Goal: Information Seeking & Learning: Learn about a topic

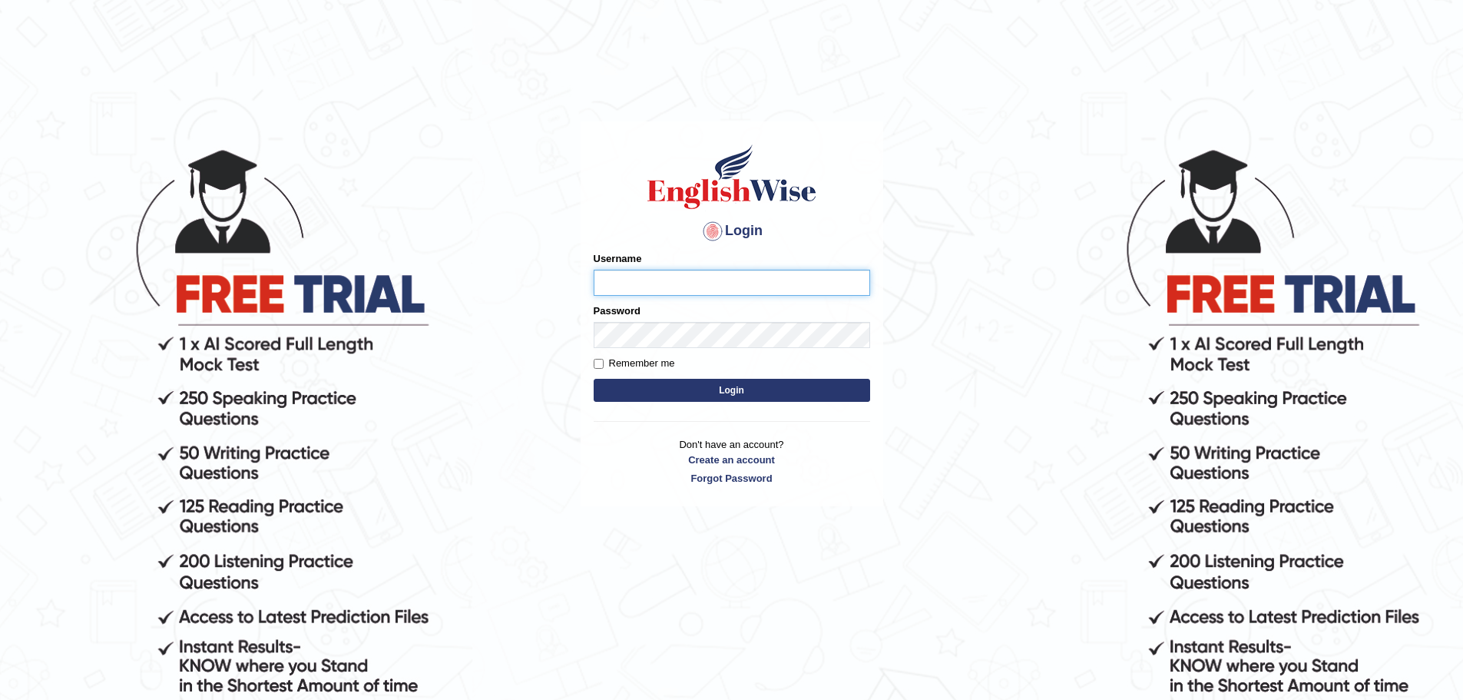
click at [631, 284] on input "Username" at bounding box center [732, 283] width 276 height 26
type input "ritamsarkar"
click at [714, 396] on button "Login" at bounding box center [732, 390] width 276 height 23
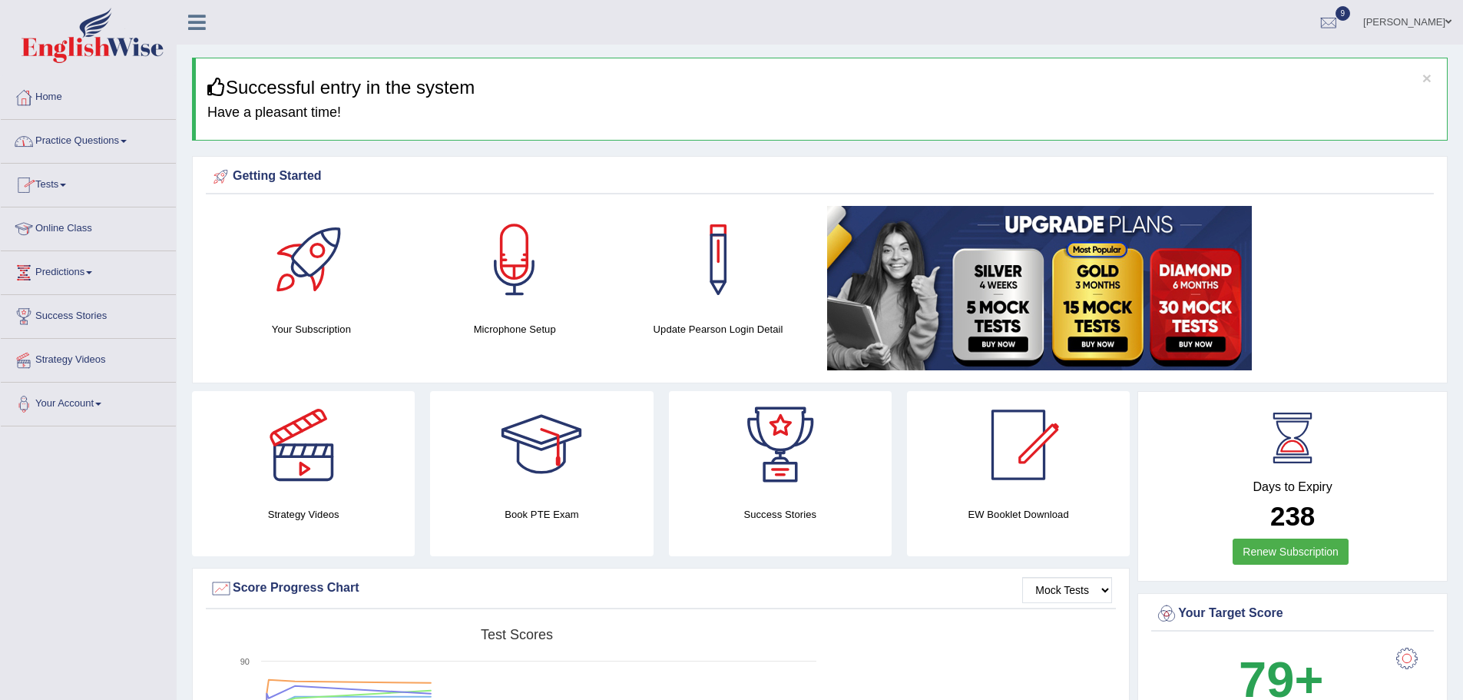
click at [131, 139] on link "Practice Questions" at bounding box center [88, 139] width 175 height 38
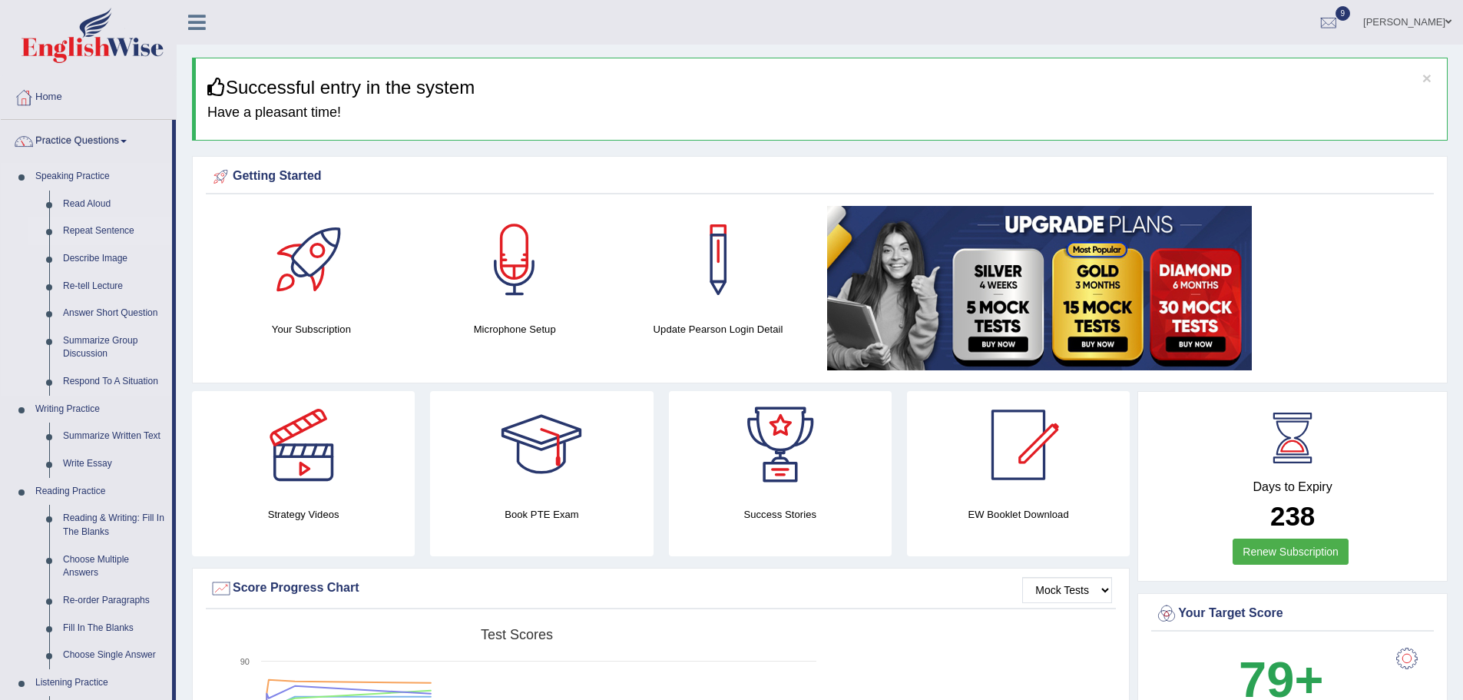
click at [108, 232] on link "Repeat Sentence" at bounding box center [114, 231] width 116 height 28
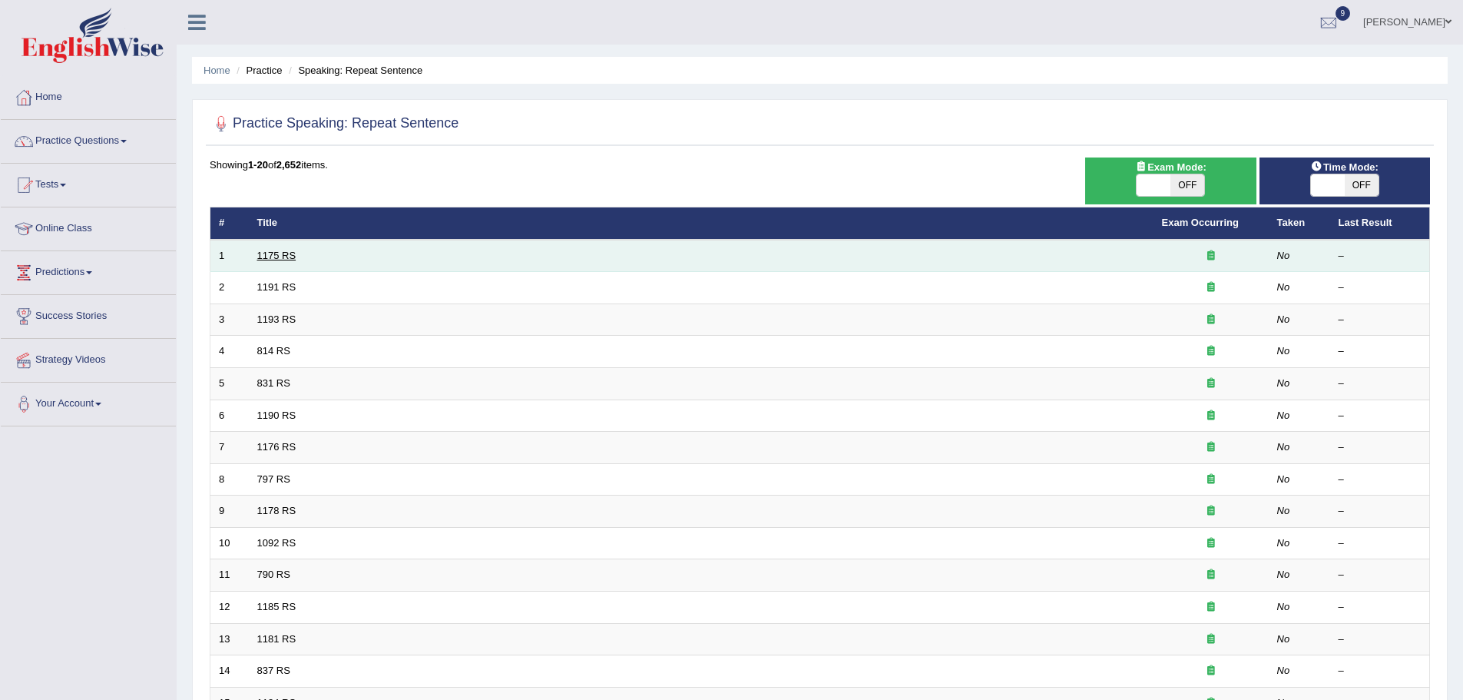
click at [277, 253] on link "1175 RS" at bounding box center [276, 256] width 39 height 12
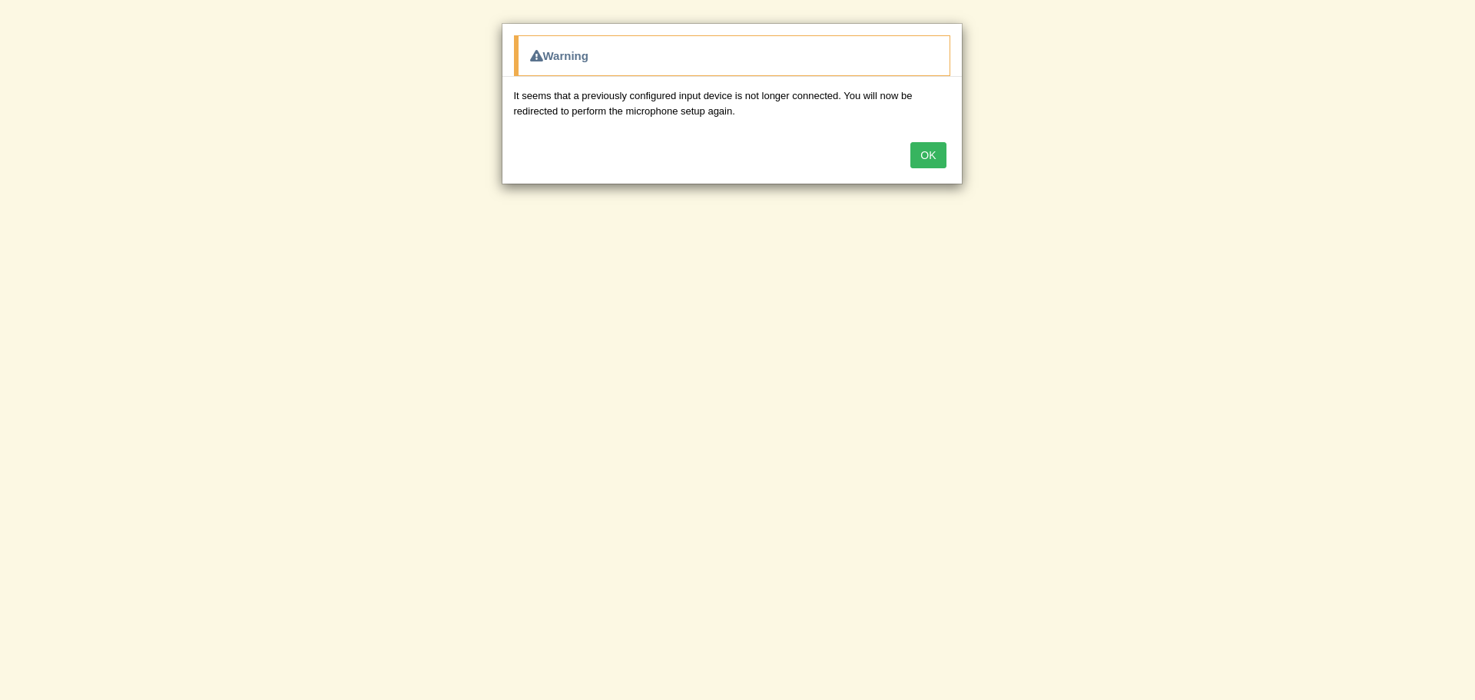
click at [925, 144] on button "OK" at bounding box center [927, 155] width 35 height 26
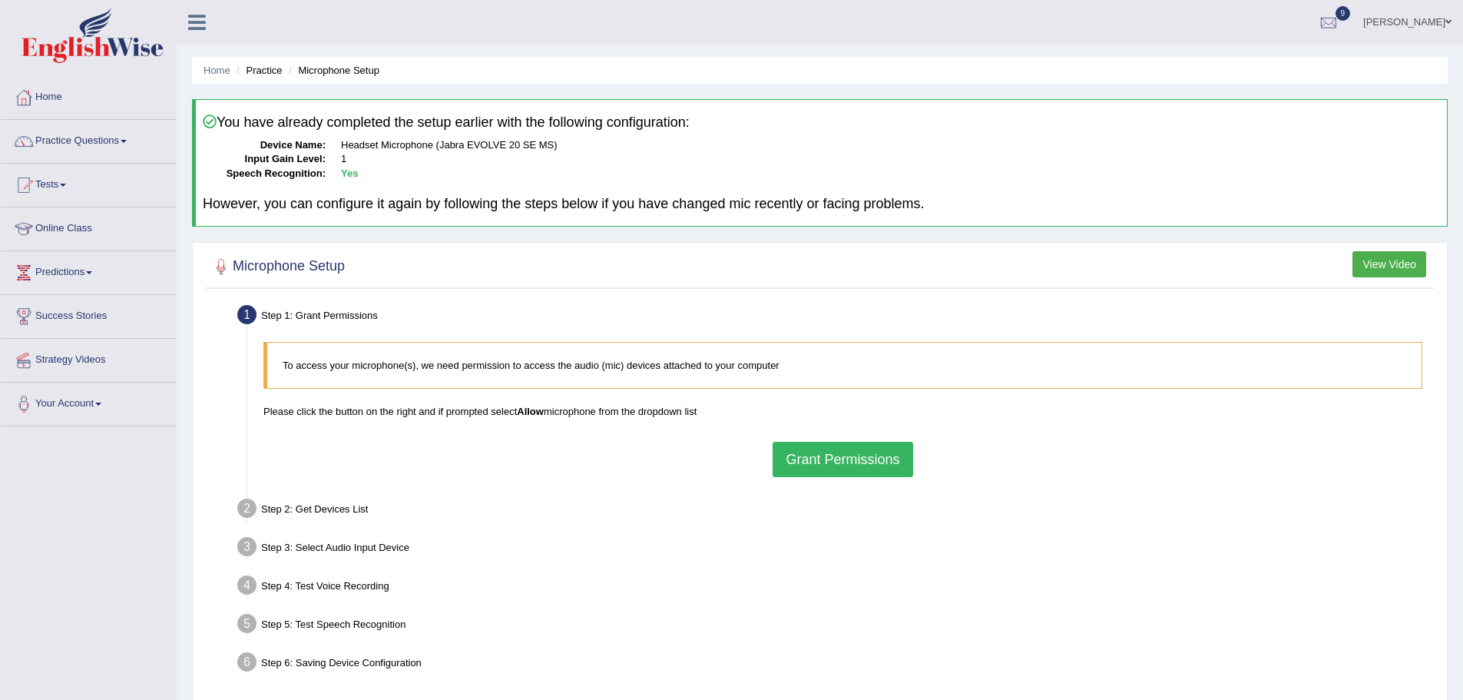
click at [806, 461] on button "Grant Permissions" at bounding box center [843, 459] width 140 height 35
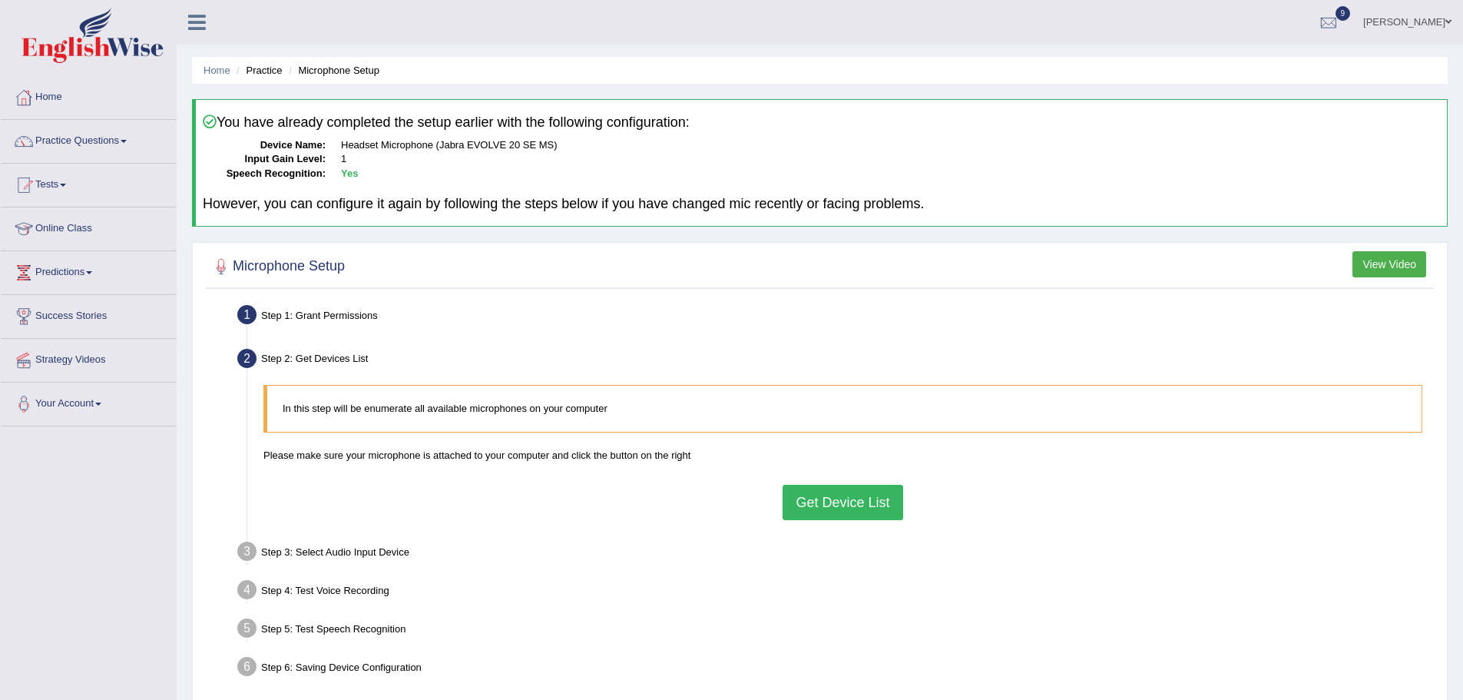
click at [815, 502] on button "Get Device List" at bounding box center [843, 502] width 120 height 35
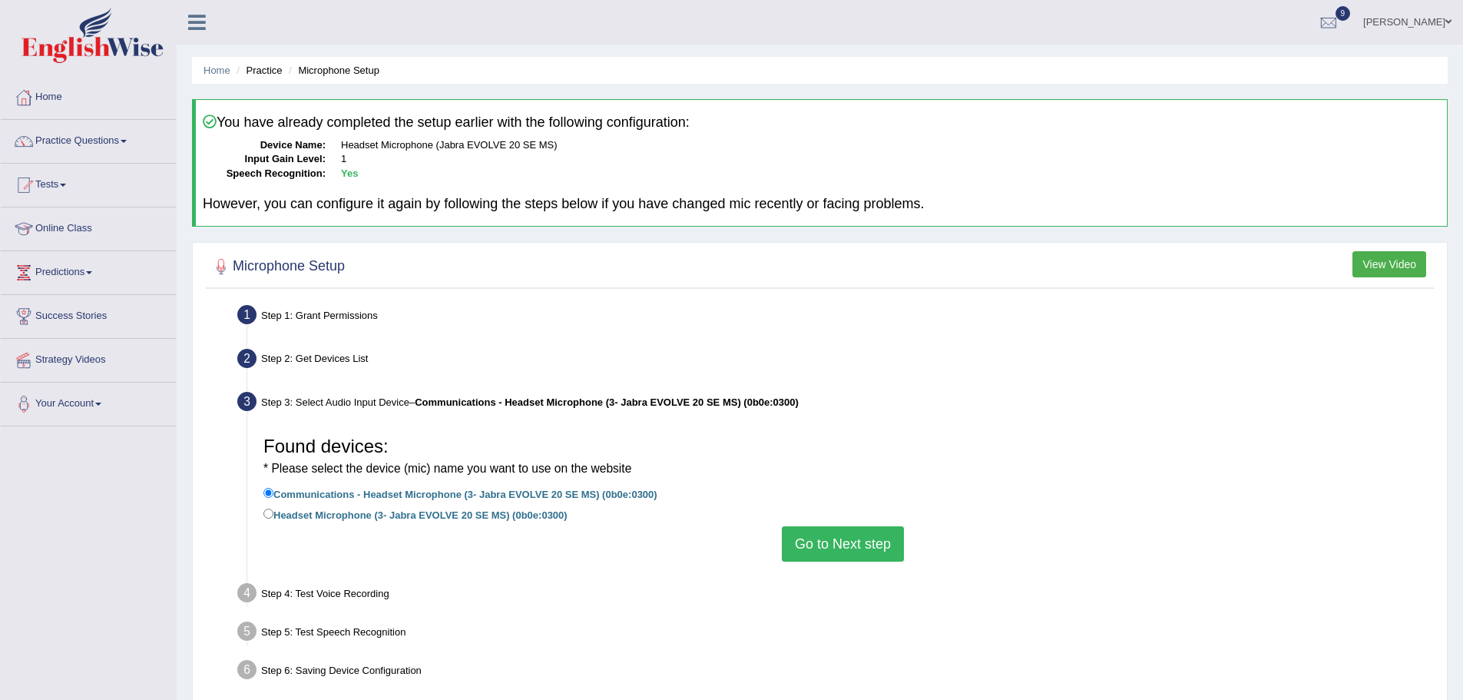
click at [821, 544] on button "Go to Next step" at bounding box center [843, 543] width 122 height 35
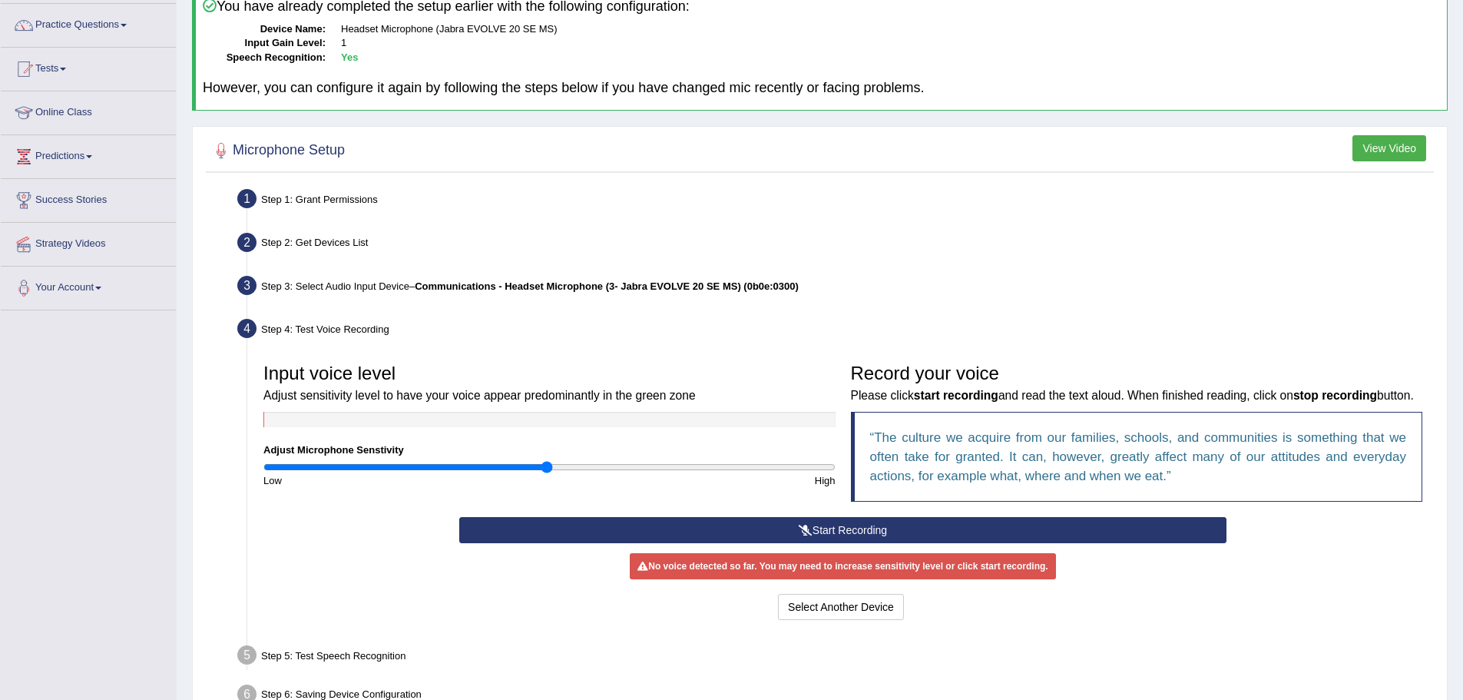
scroll to position [118, 0]
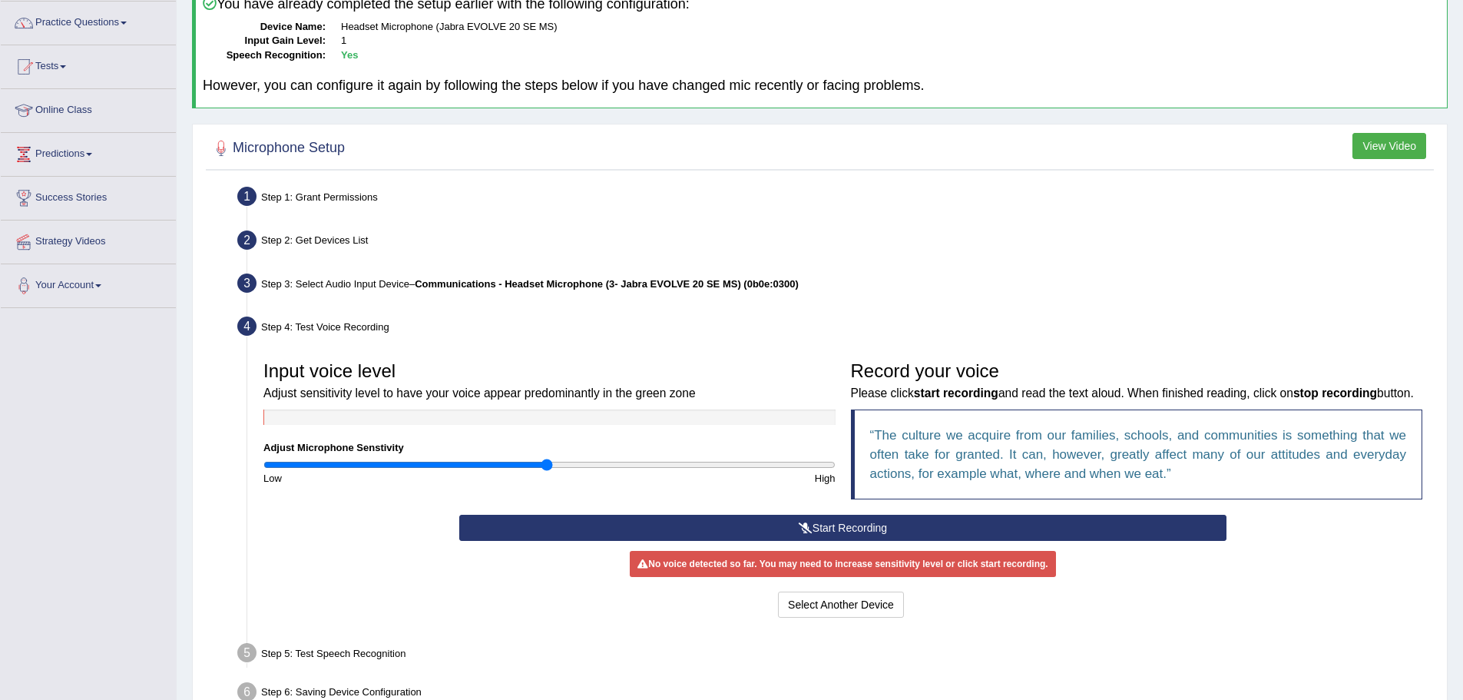
click at [786, 541] on button "Start Recording" at bounding box center [842, 528] width 767 height 26
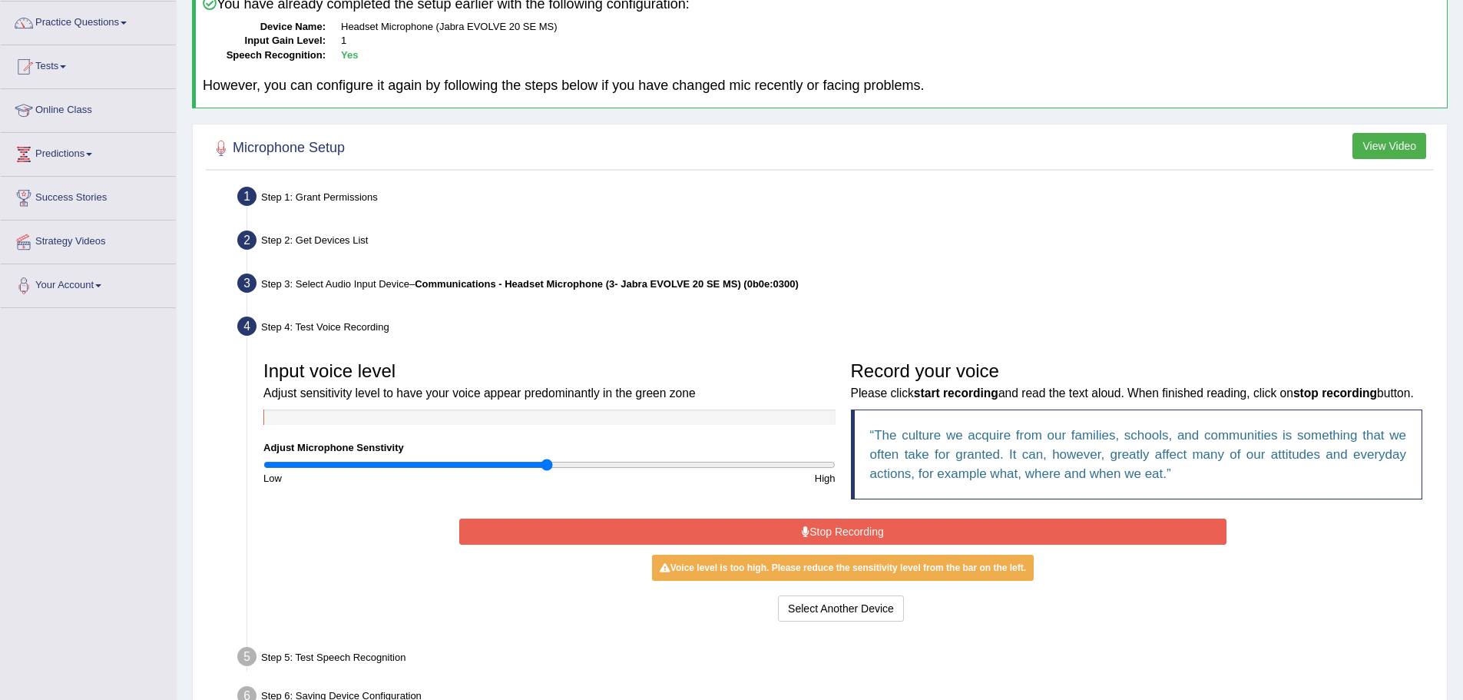
click at [795, 545] on button "Stop Recording" at bounding box center [842, 531] width 767 height 26
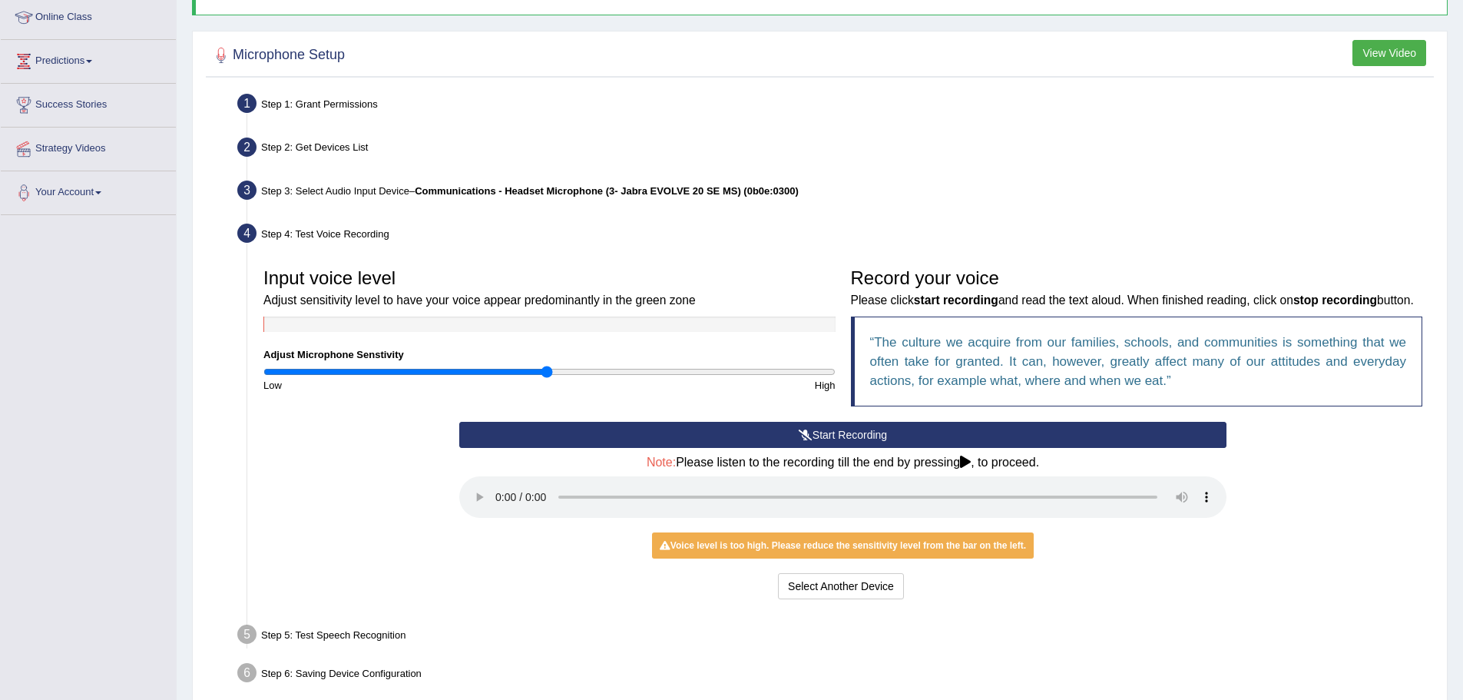
scroll to position [303, 0]
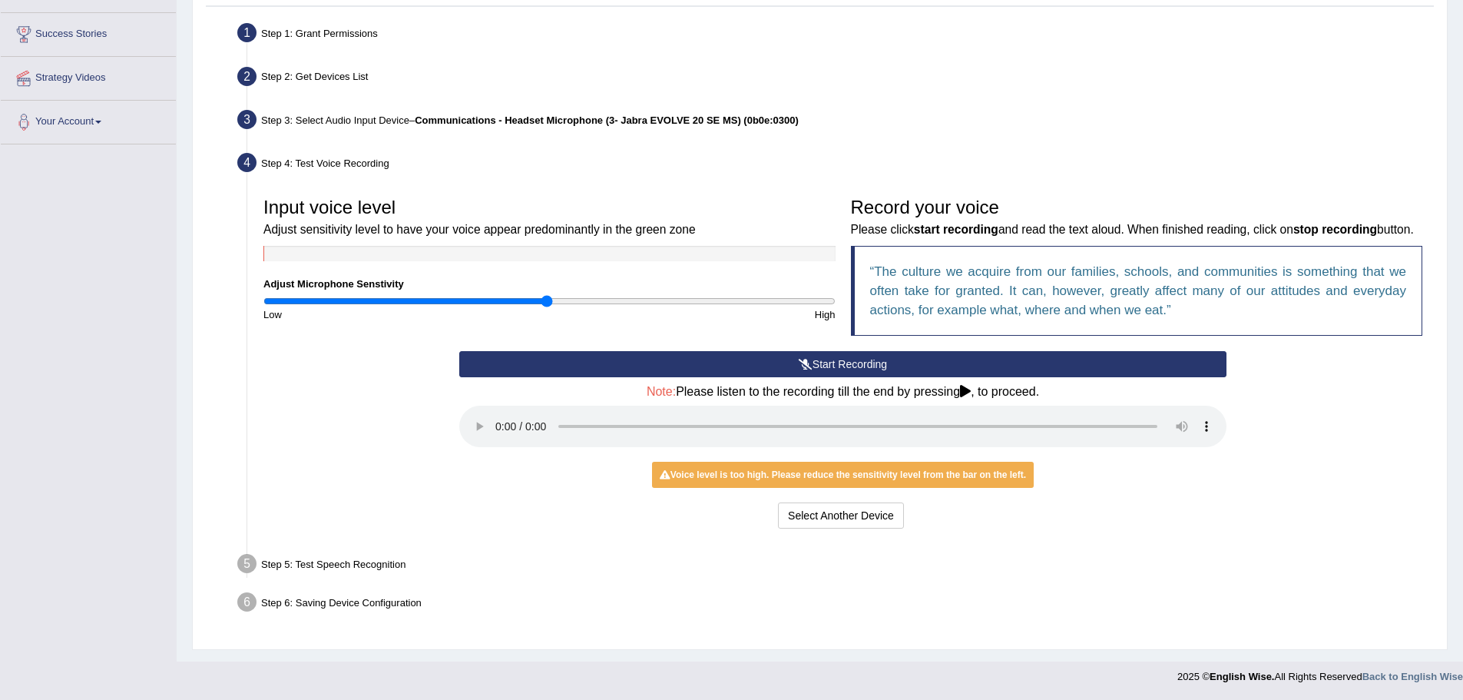
click at [753, 372] on button "Start Recording" at bounding box center [842, 364] width 767 height 26
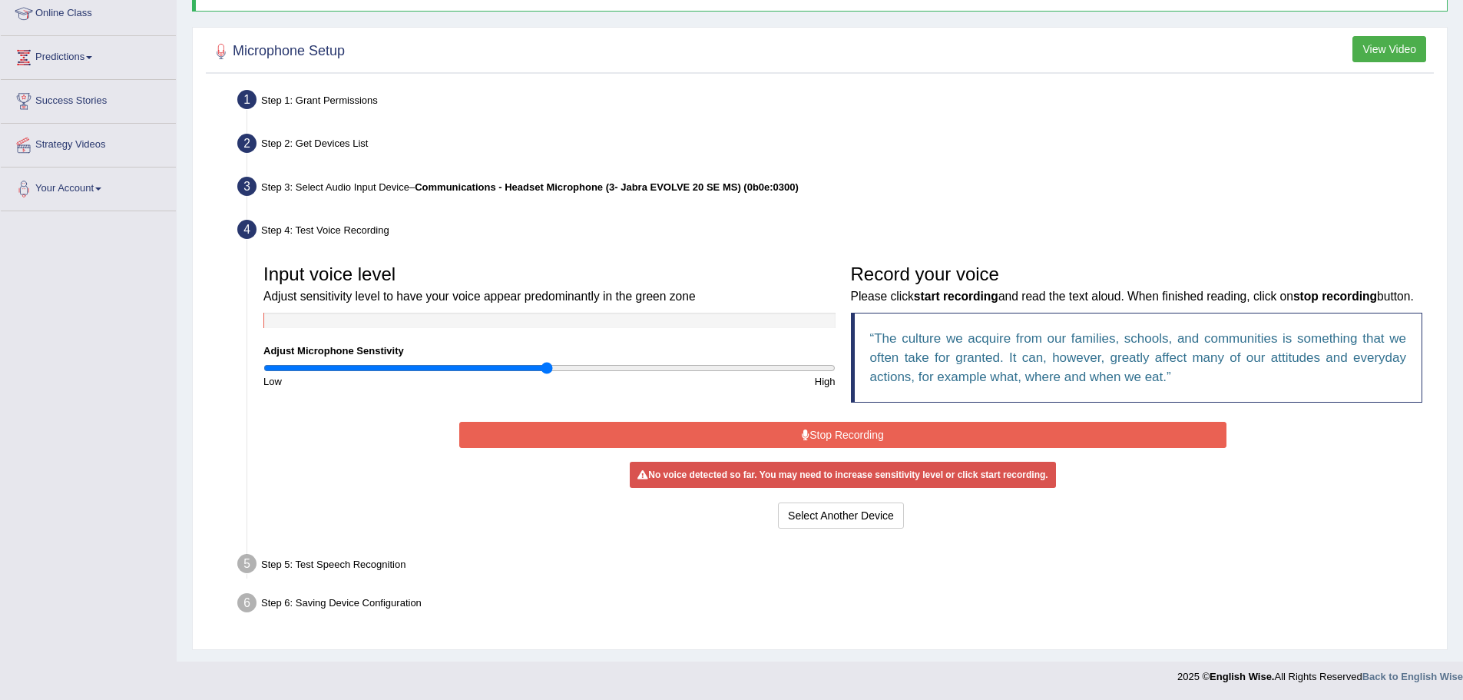
scroll to position [232, 0]
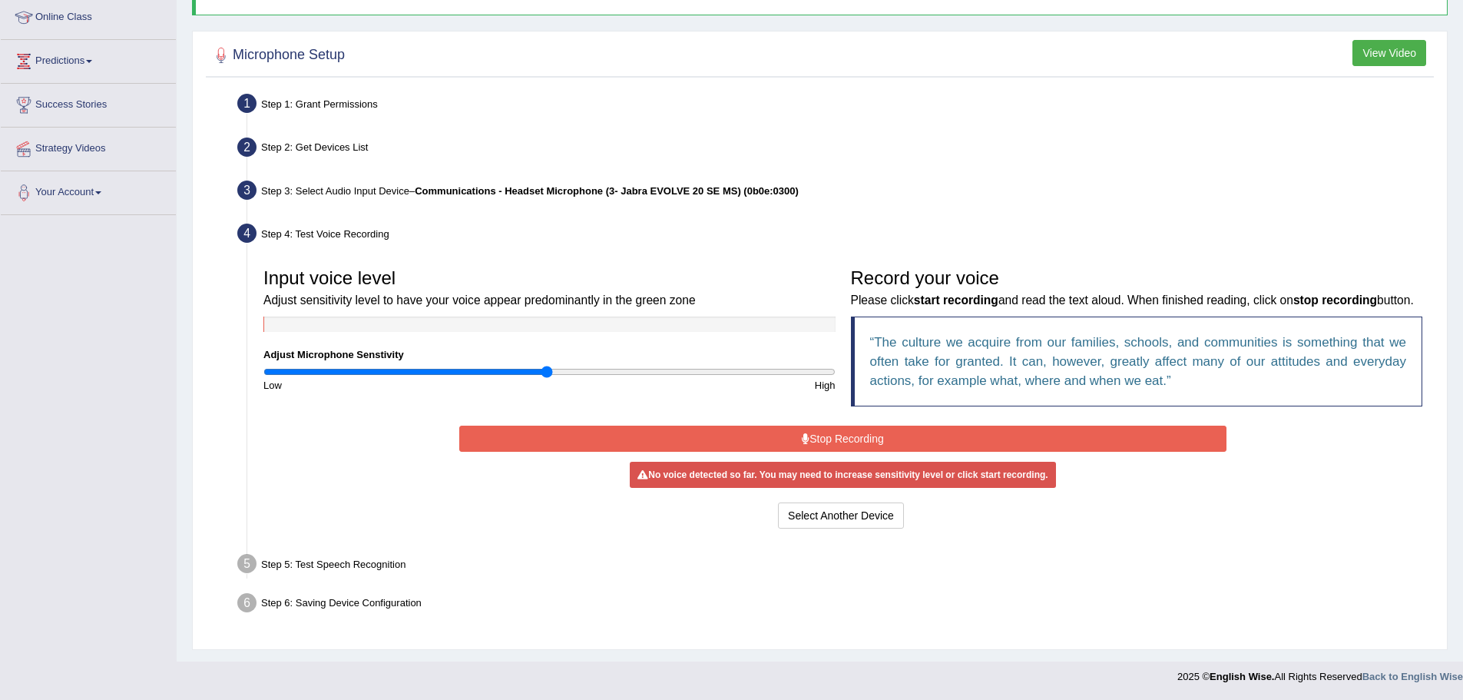
click at [792, 439] on button "Stop Recording" at bounding box center [842, 438] width 767 height 26
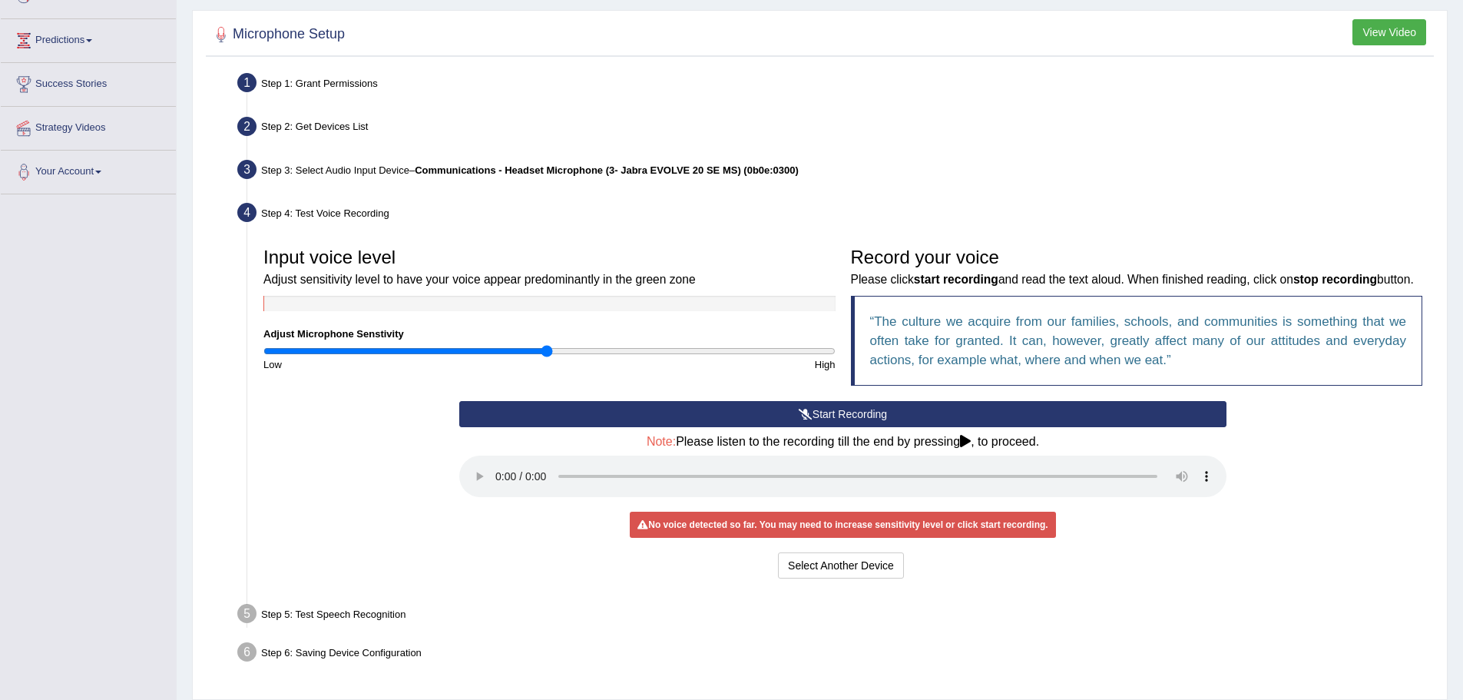
click at [850, 427] on button "Start Recording" at bounding box center [842, 414] width 767 height 26
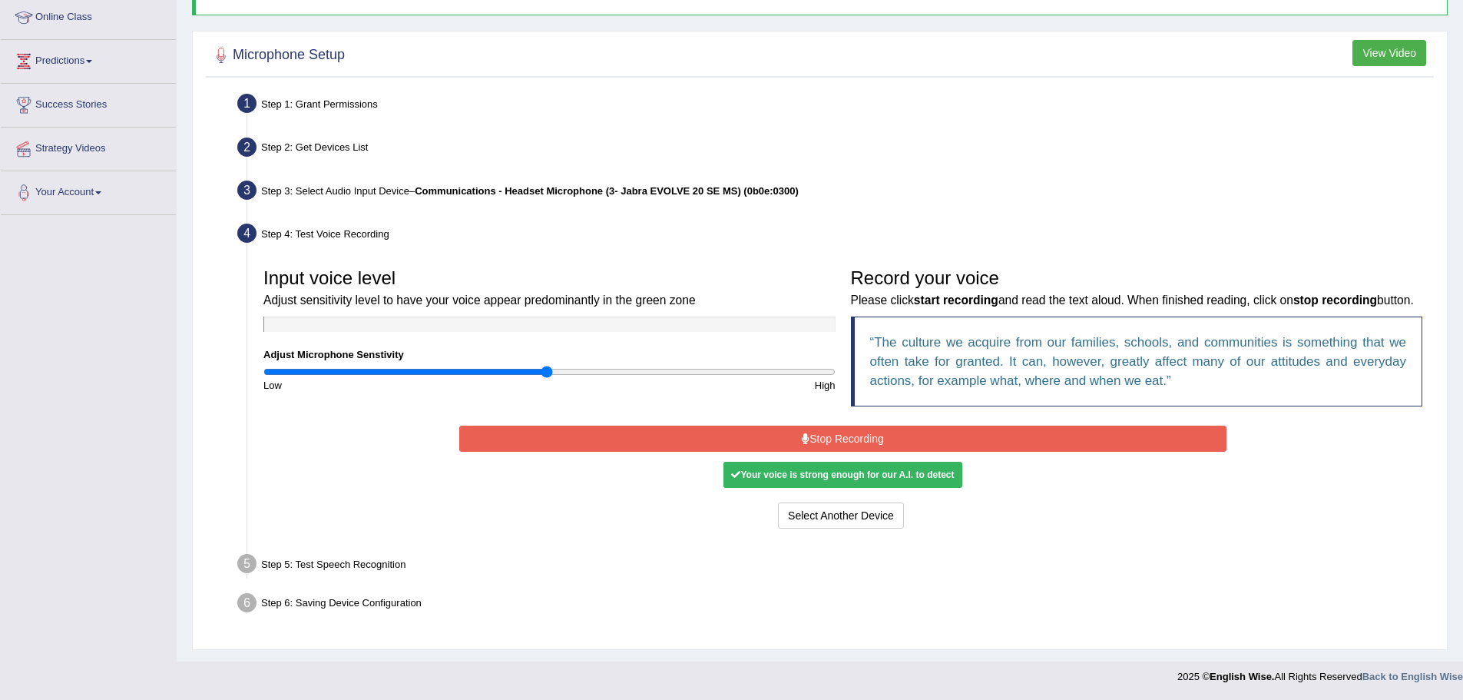
click at [849, 441] on button "Stop Recording" at bounding box center [842, 438] width 767 height 26
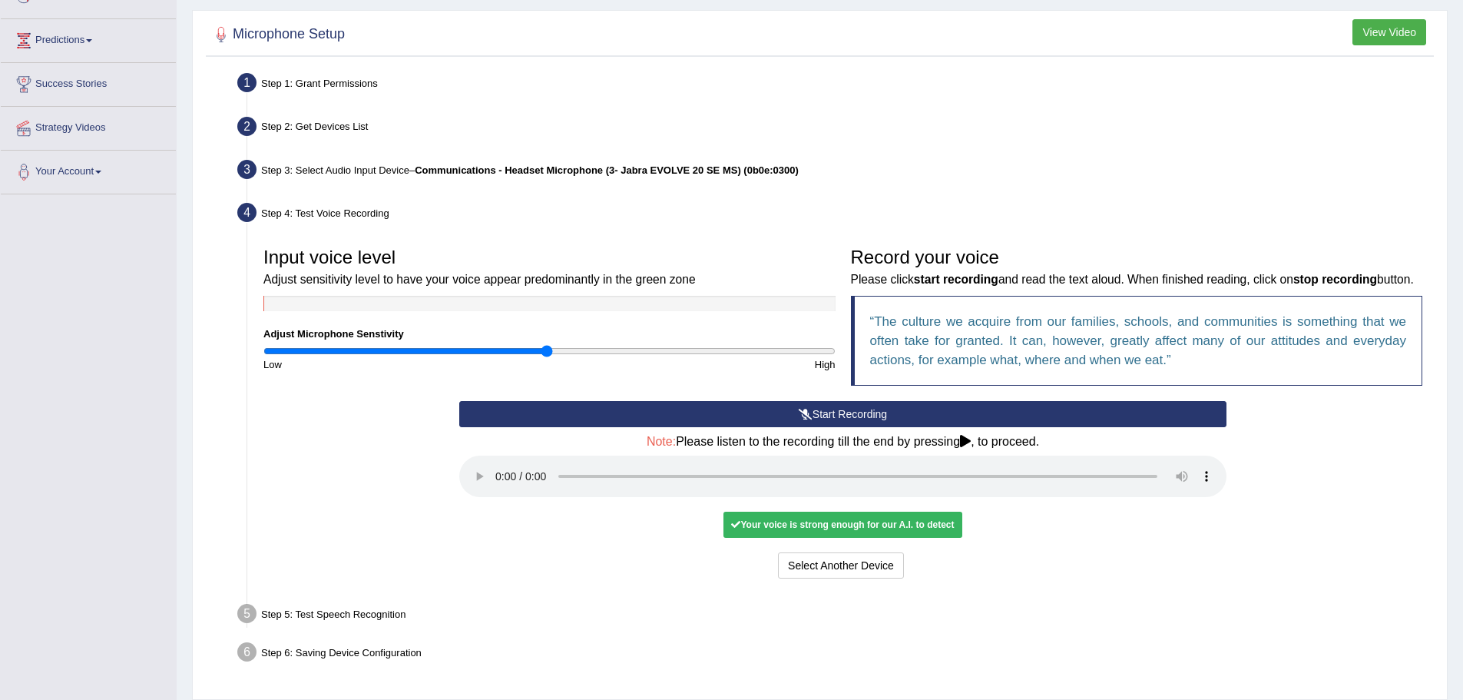
click at [806, 538] on div "Your voice is strong enough for our A.I. to detect" at bounding box center [842, 524] width 238 height 26
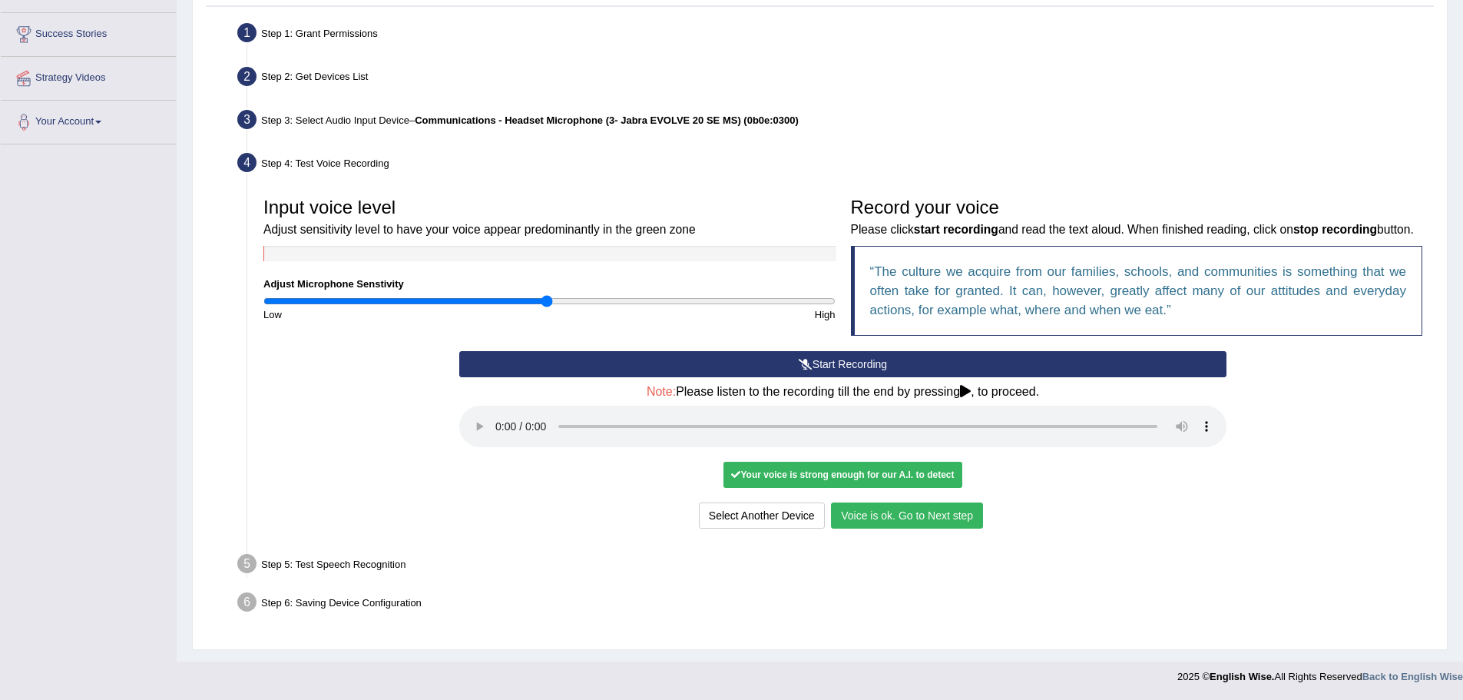
click at [908, 506] on button "Voice is ok. Go to Next step" at bounding box center [907, 515] width 152 height 26
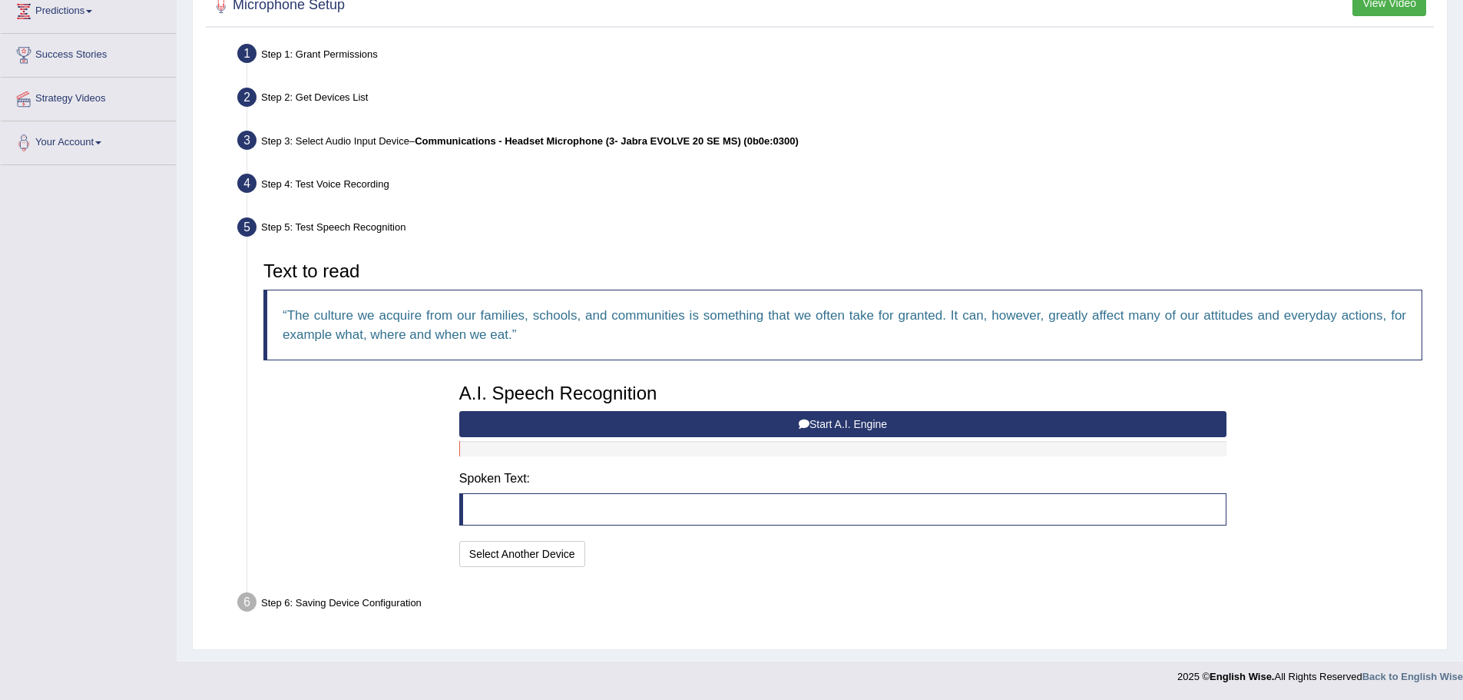
scroll to position [261, 0]
click at [695, 432] on button "Start A.I. Engine" at bounding box center [842, 424] width 767 height 26
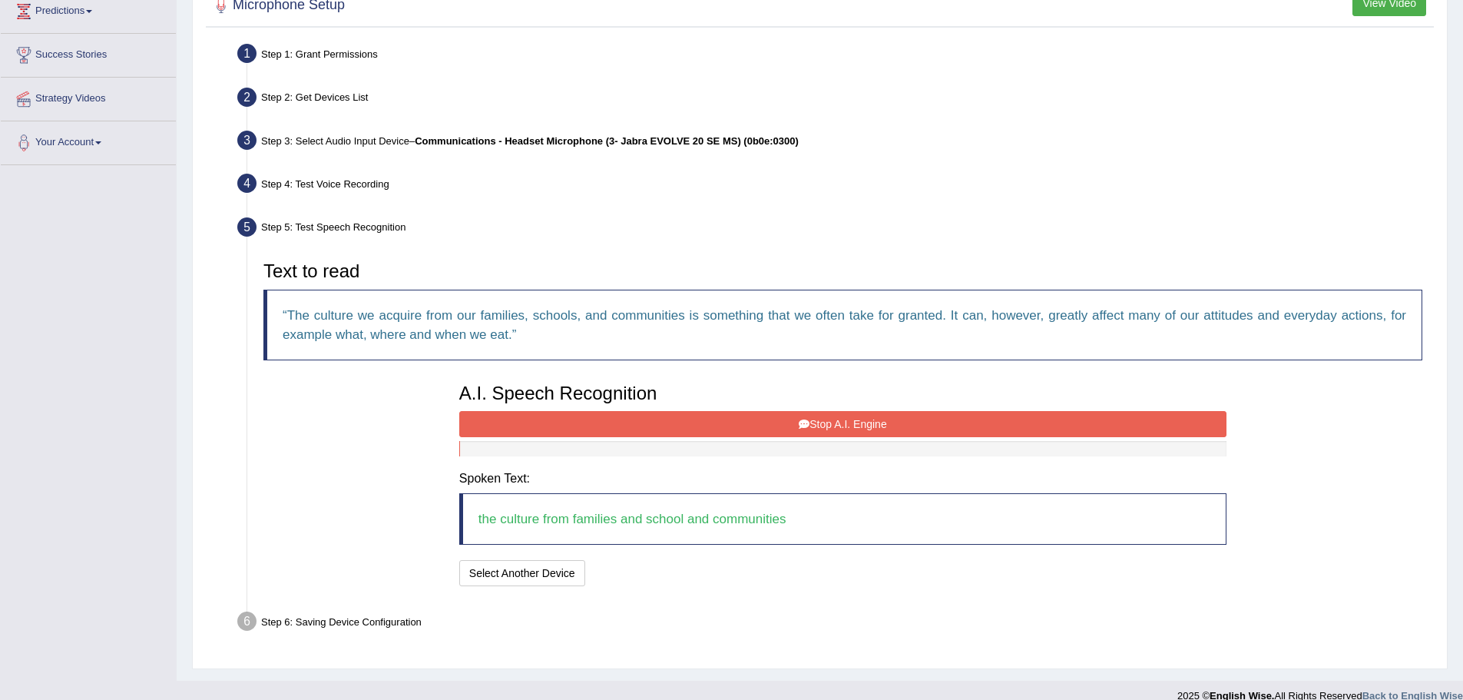
click at [721, 427] on button "Stop A.I. Engine" at bounding box center [842, 424] width 767 height 26
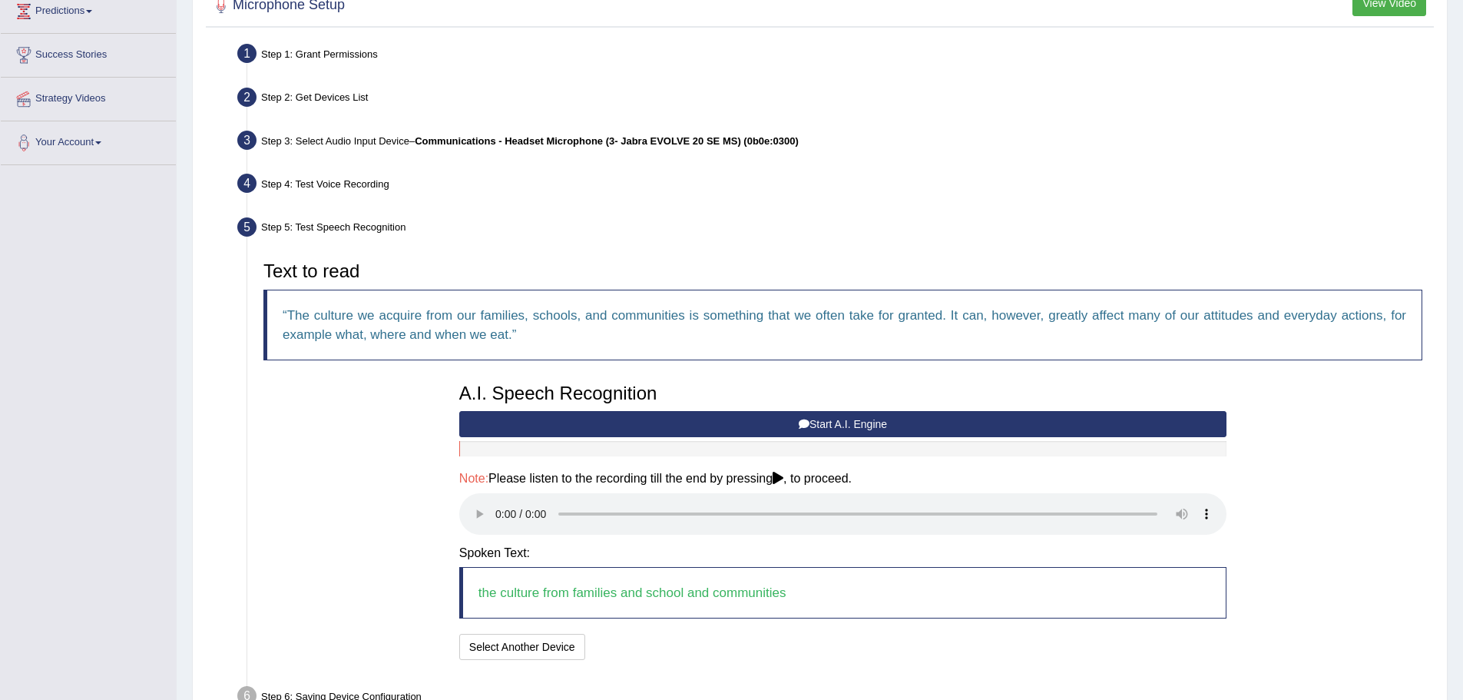
click at [790, 478] on h4 "Note: Please listen to the recording till the end by pressing , to proceed." at bounding box center [842, 479] width 767 height 14
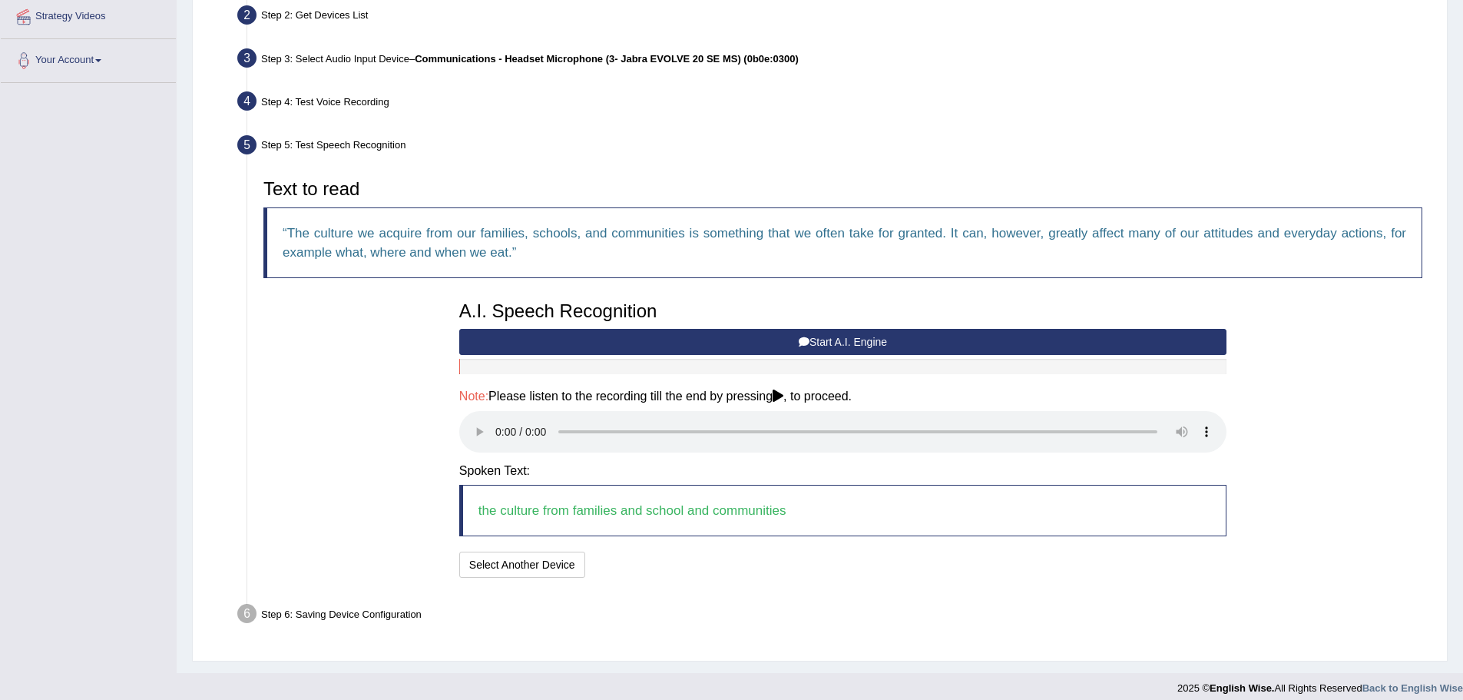
scroll to position [355, 0]
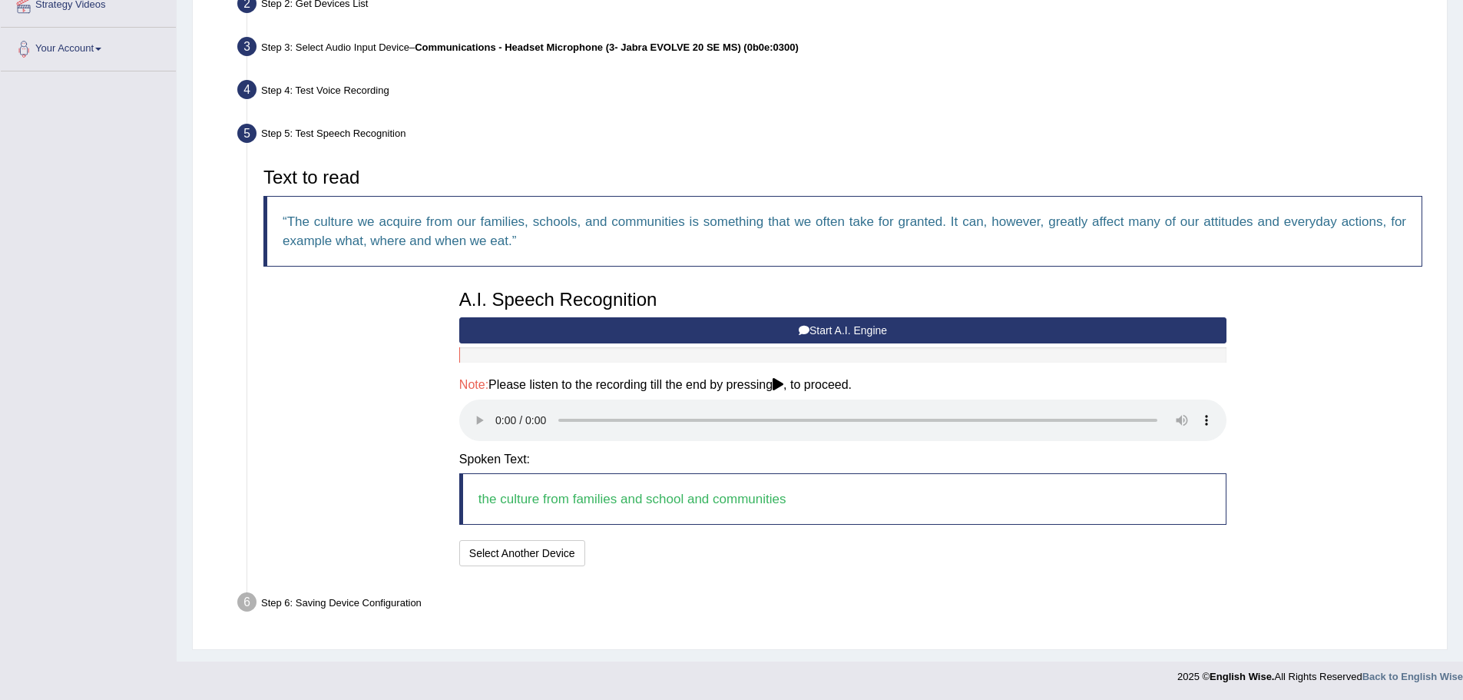
click at [631, 333] on button "Start A.I. Engine" at bounding box center [842, 330] width 767 height 26
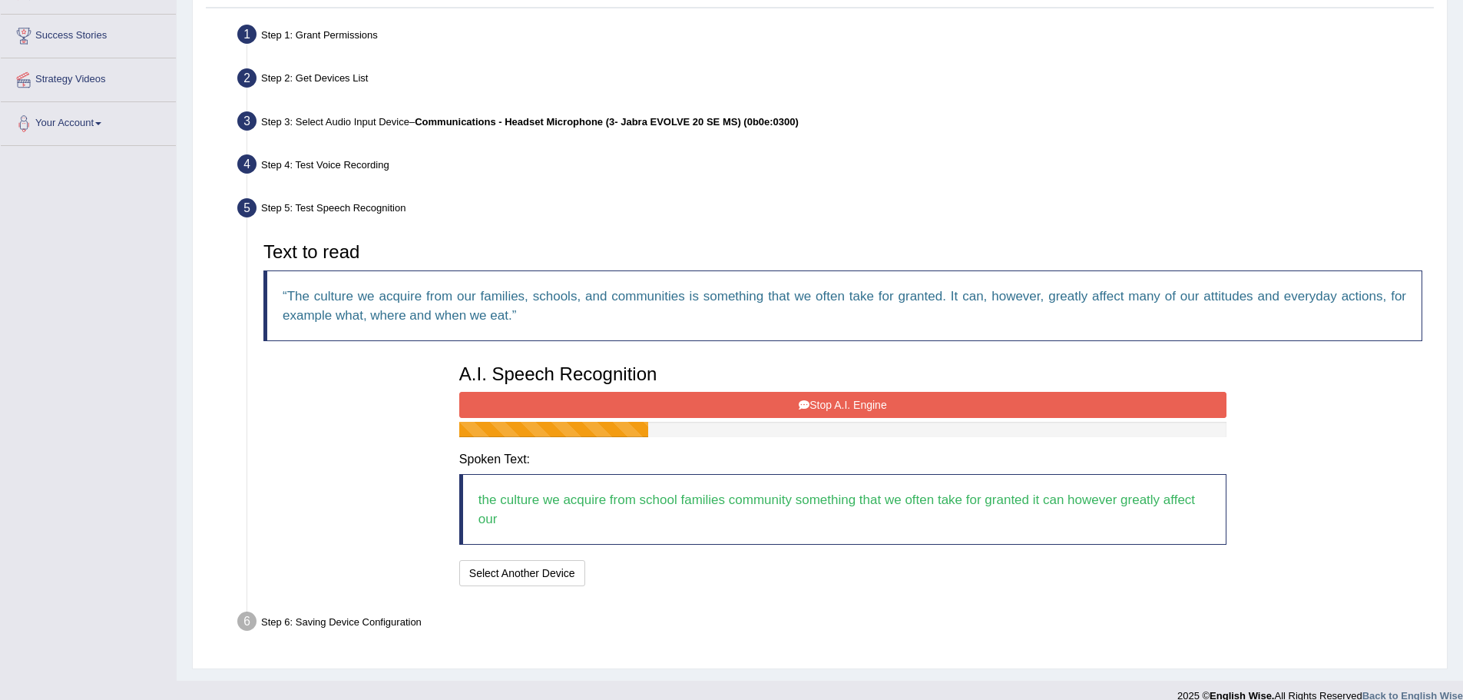
scroll to position [300, 0]
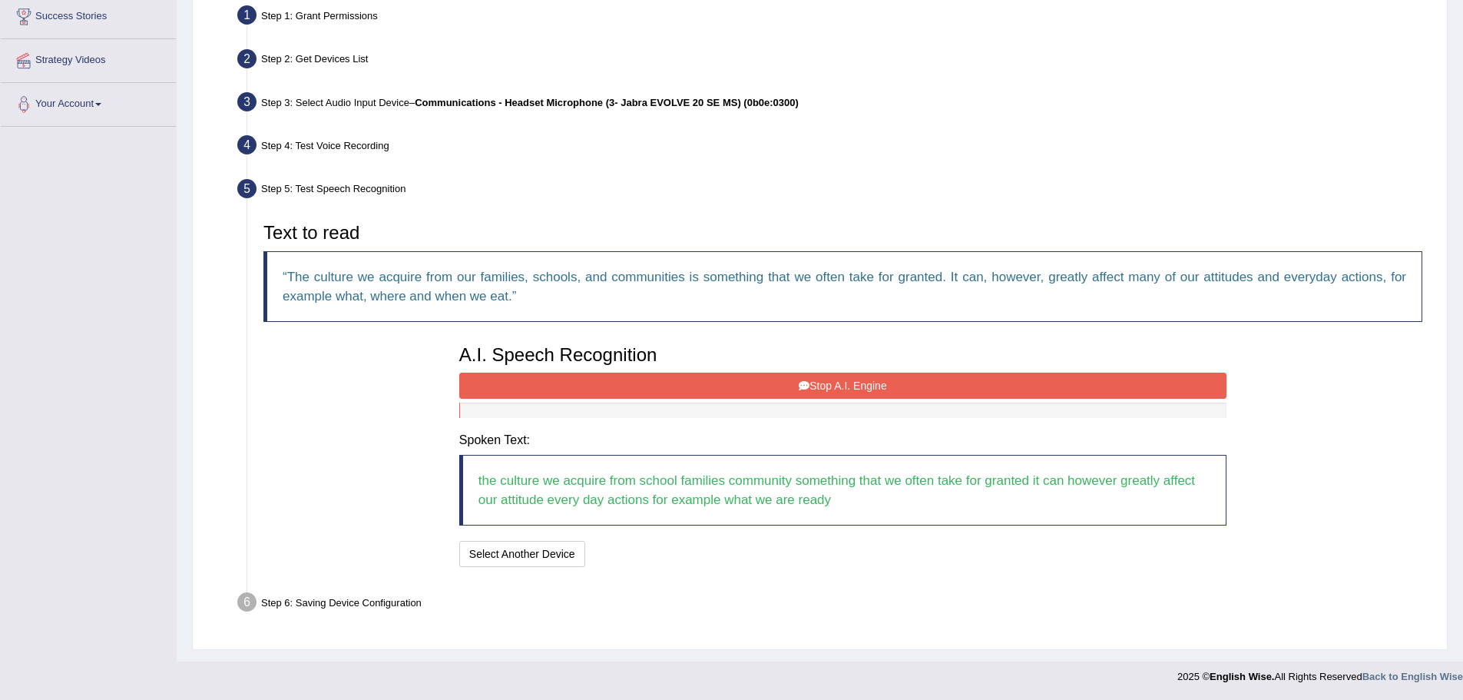
click at [684, 389] on button "Stop A.I. Engine" at bounding box center [842, 385] width 767 height 26
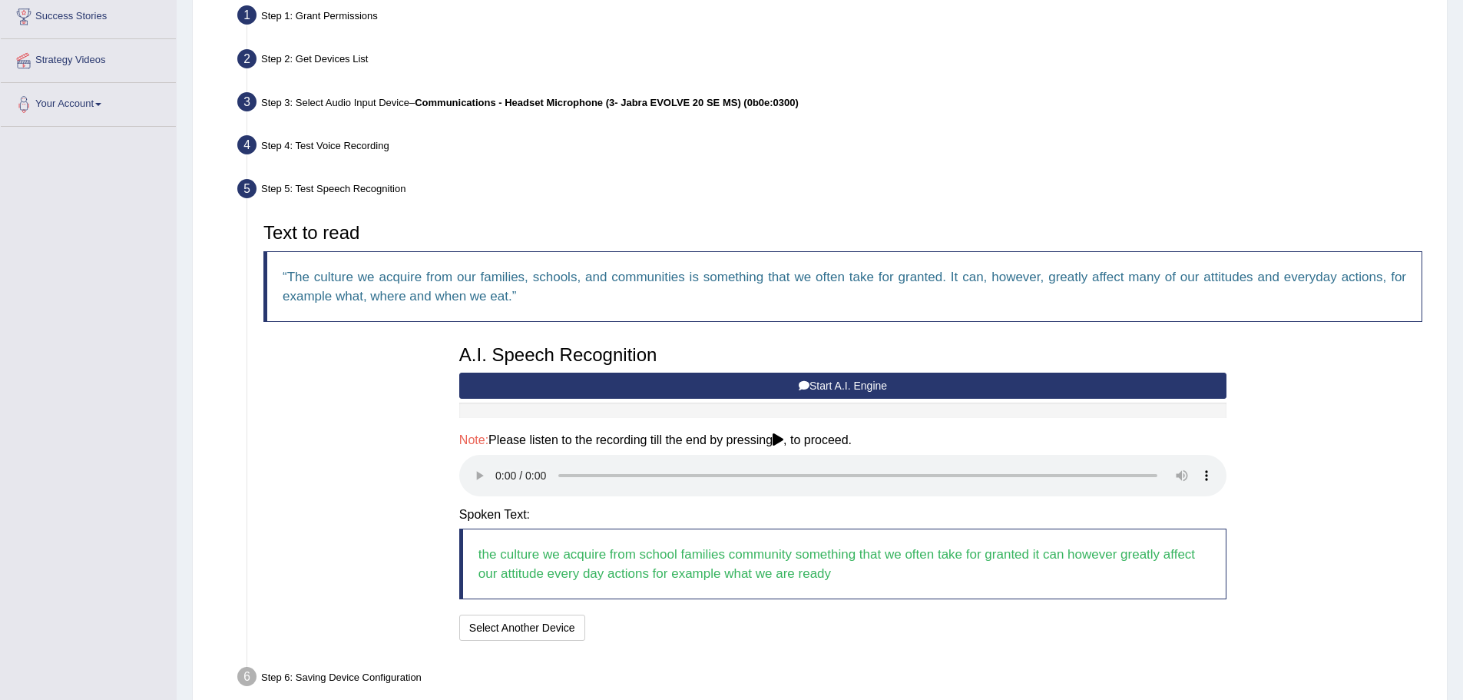
scroll to position [374, 0]
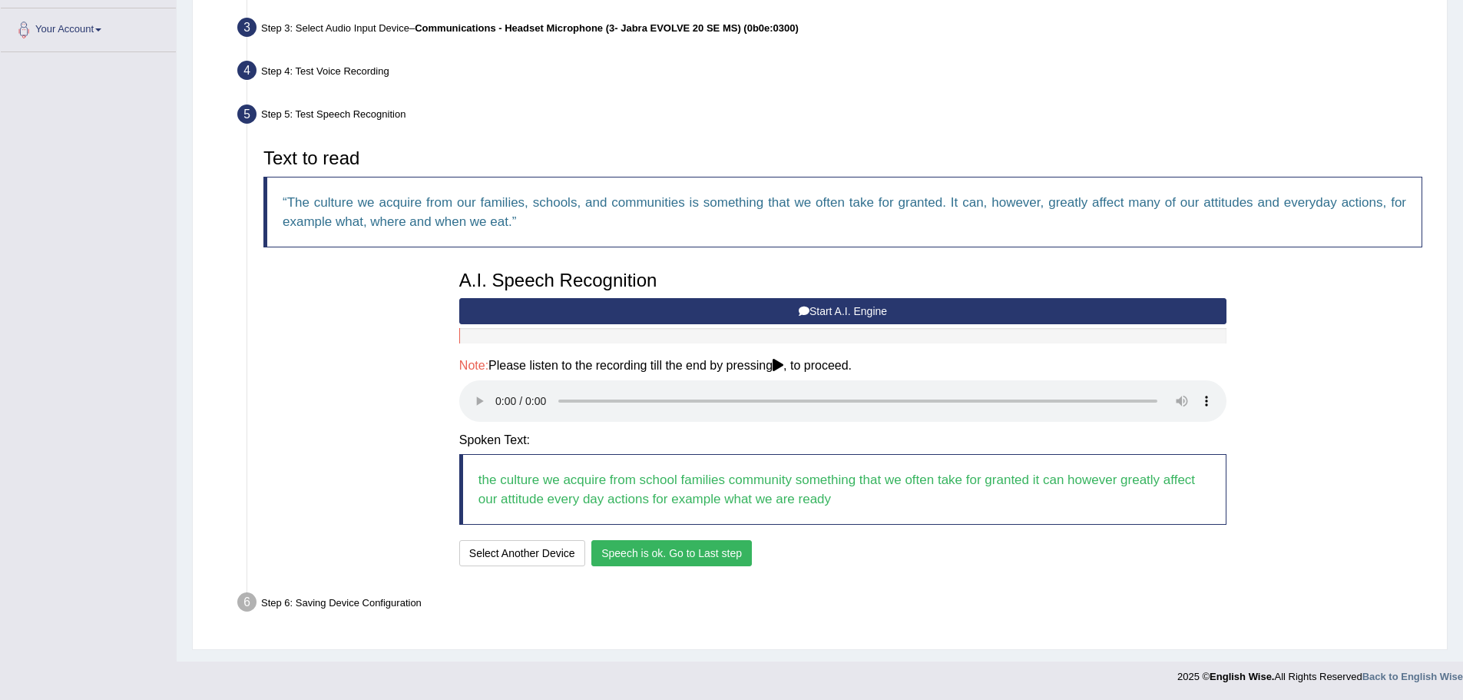
click at [647, 560] on button "Speech is ok. Go to Last step" at bounding box center [671, 553] width 161 height 26
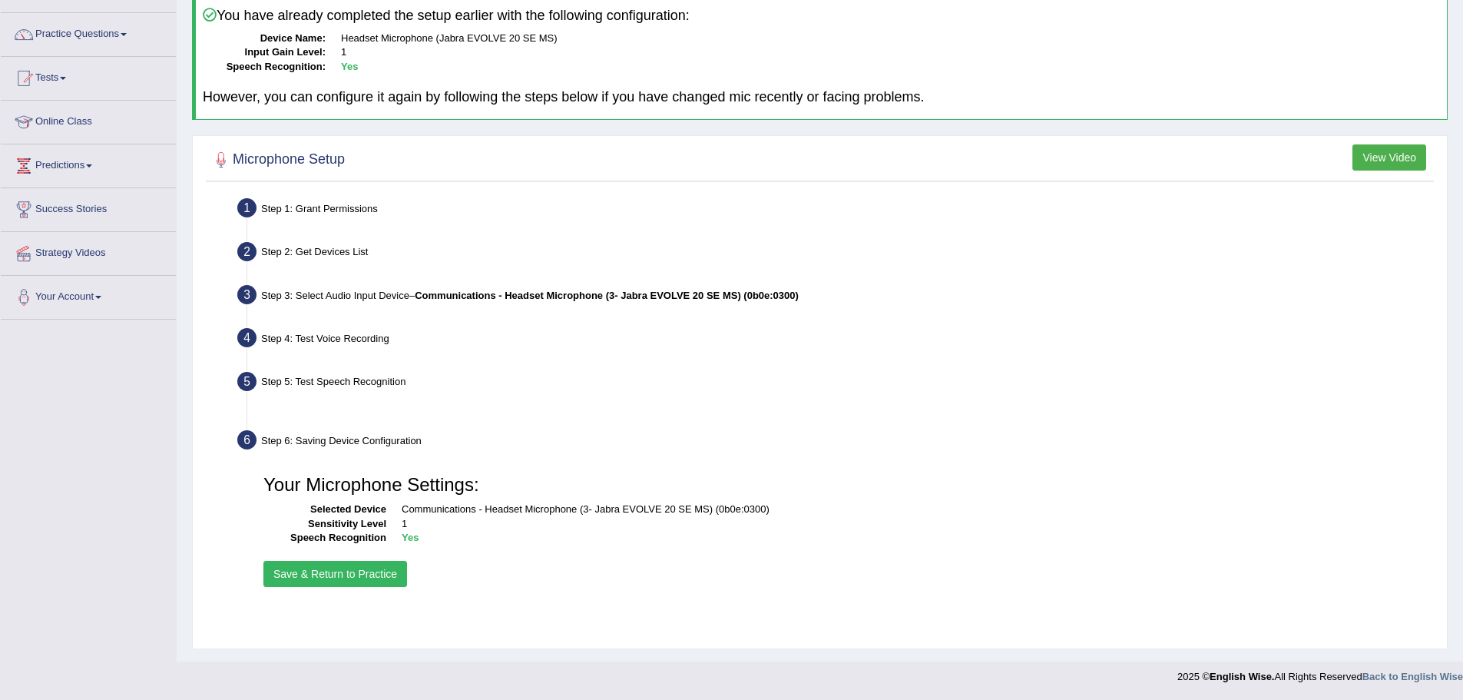
scroll to position [107, 0]
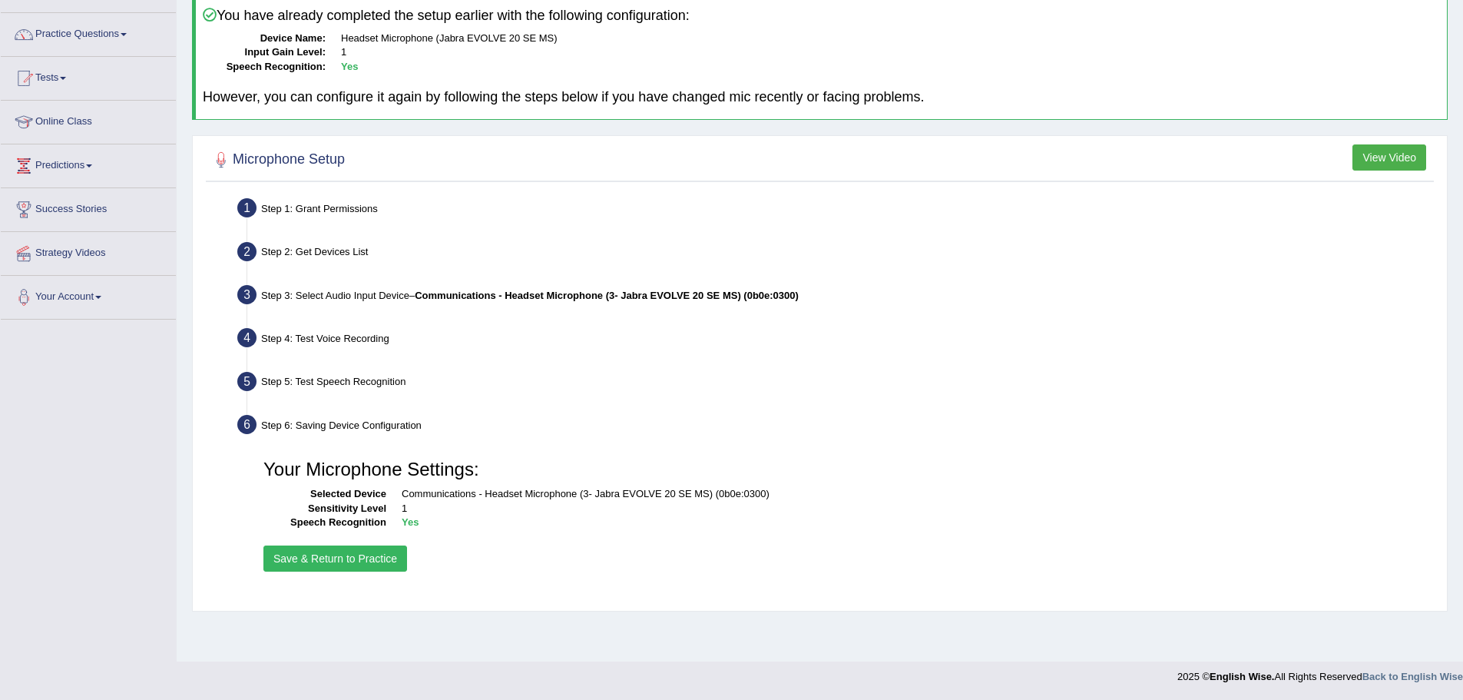
click at [346, 552] on button "Save & Return to Practice" at bounding box center [335, 558] width 144 height 26
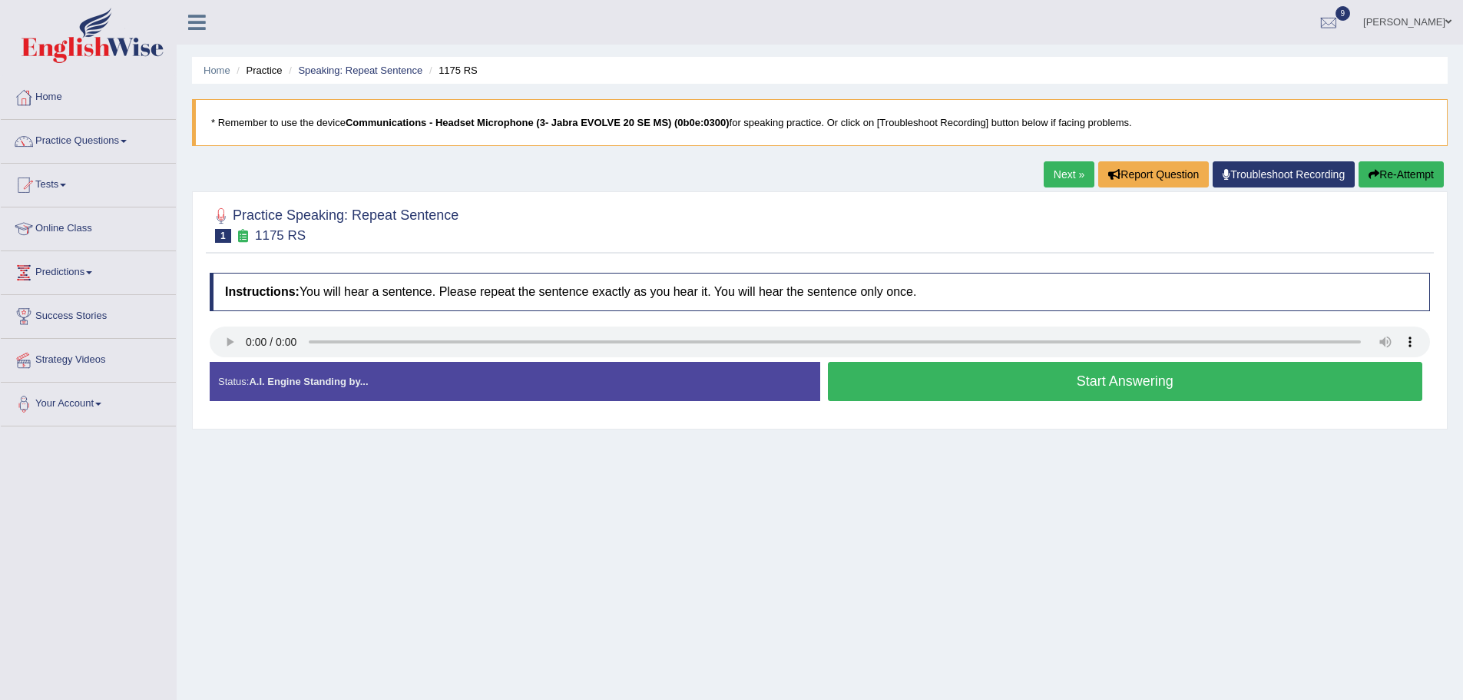
click at [900, 390] on button "Start Answering" at bounding box center [1125, 381] width 595 height 39
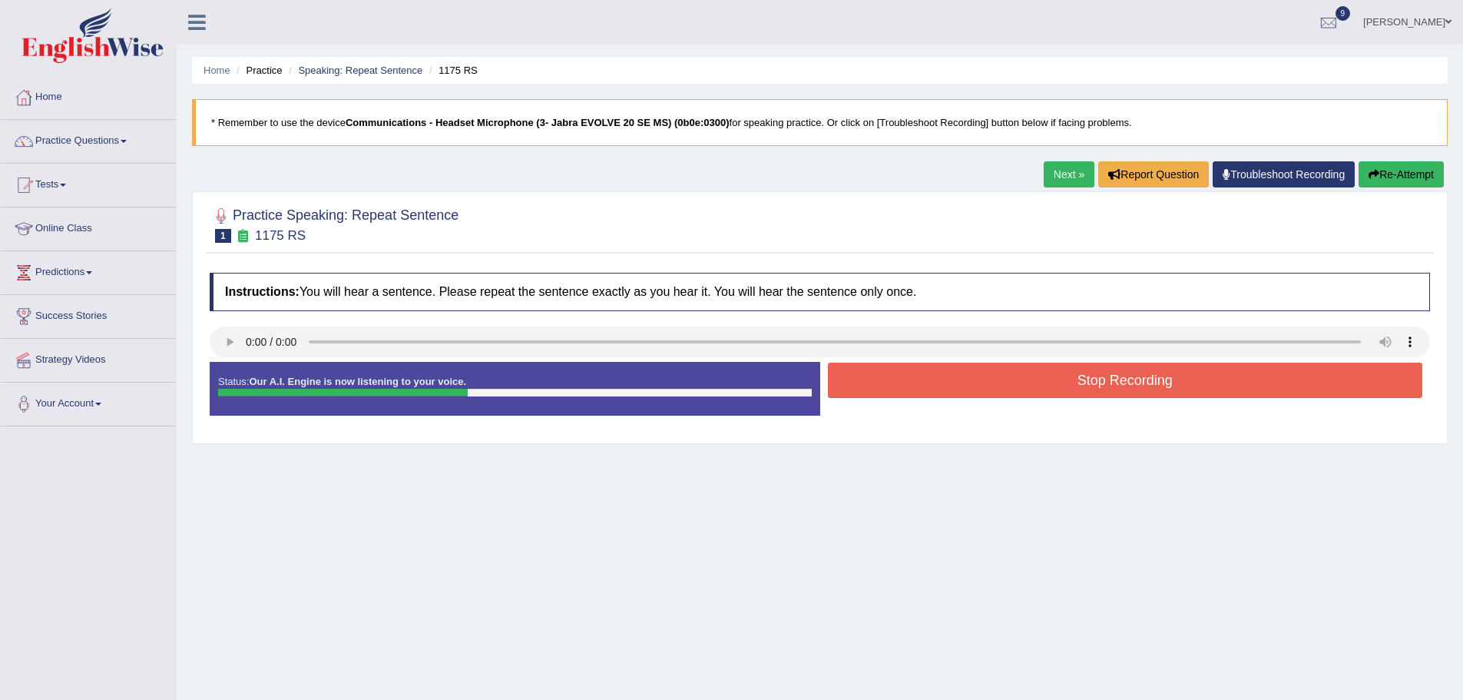
click at [900, 390] on button "Stop Recording" at bounding box center [1125, 379] width 595 height 35
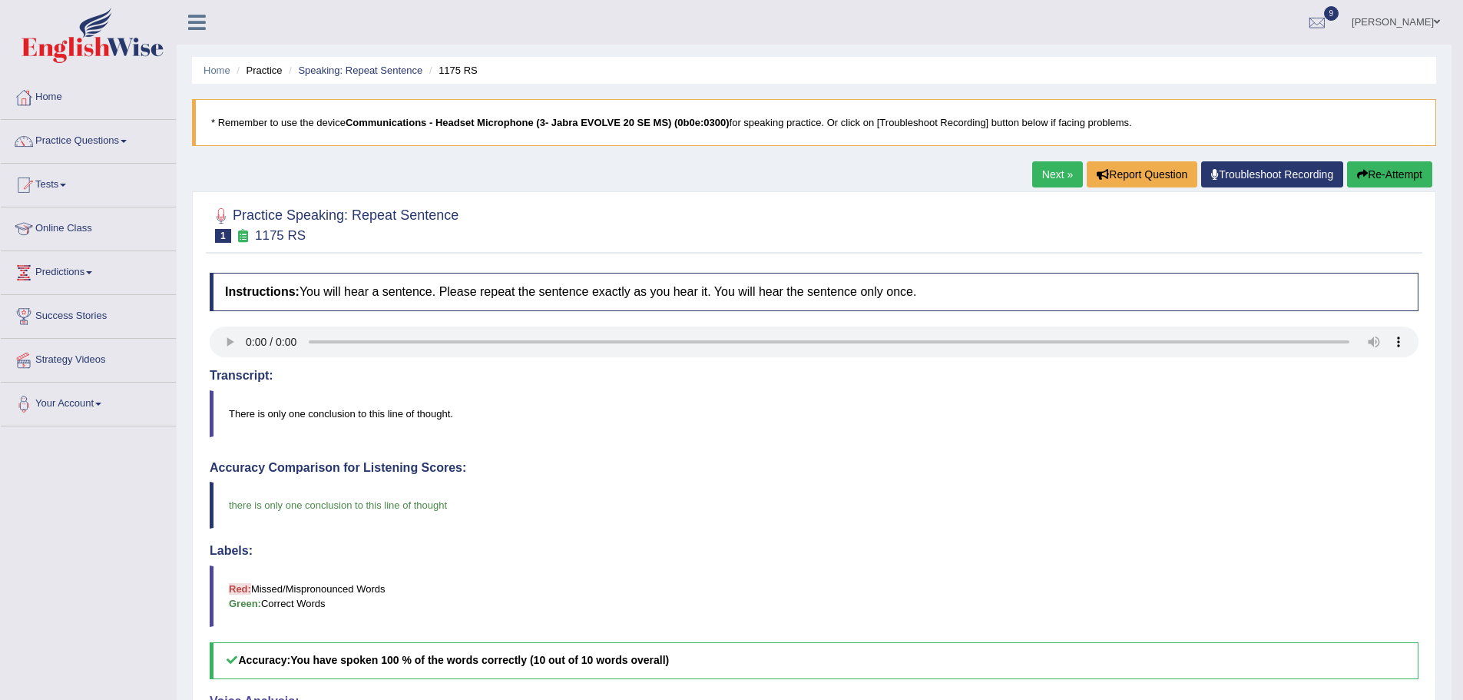
click at [1048, 180] on link "Next »" at bounding box center [1057, 174] width 51 height 26
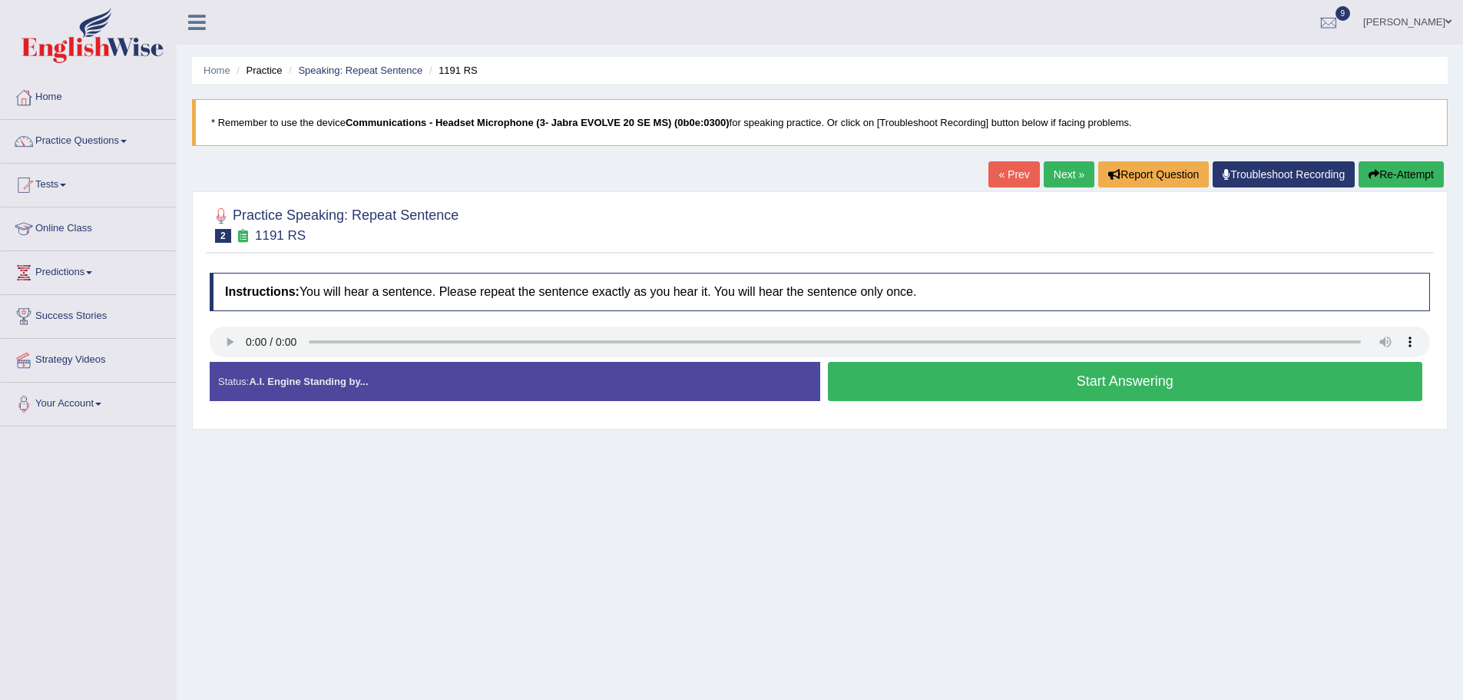
click at [1008, 398] on button "Start Answering" at bounding box center [1125, 381] width 595 height 39
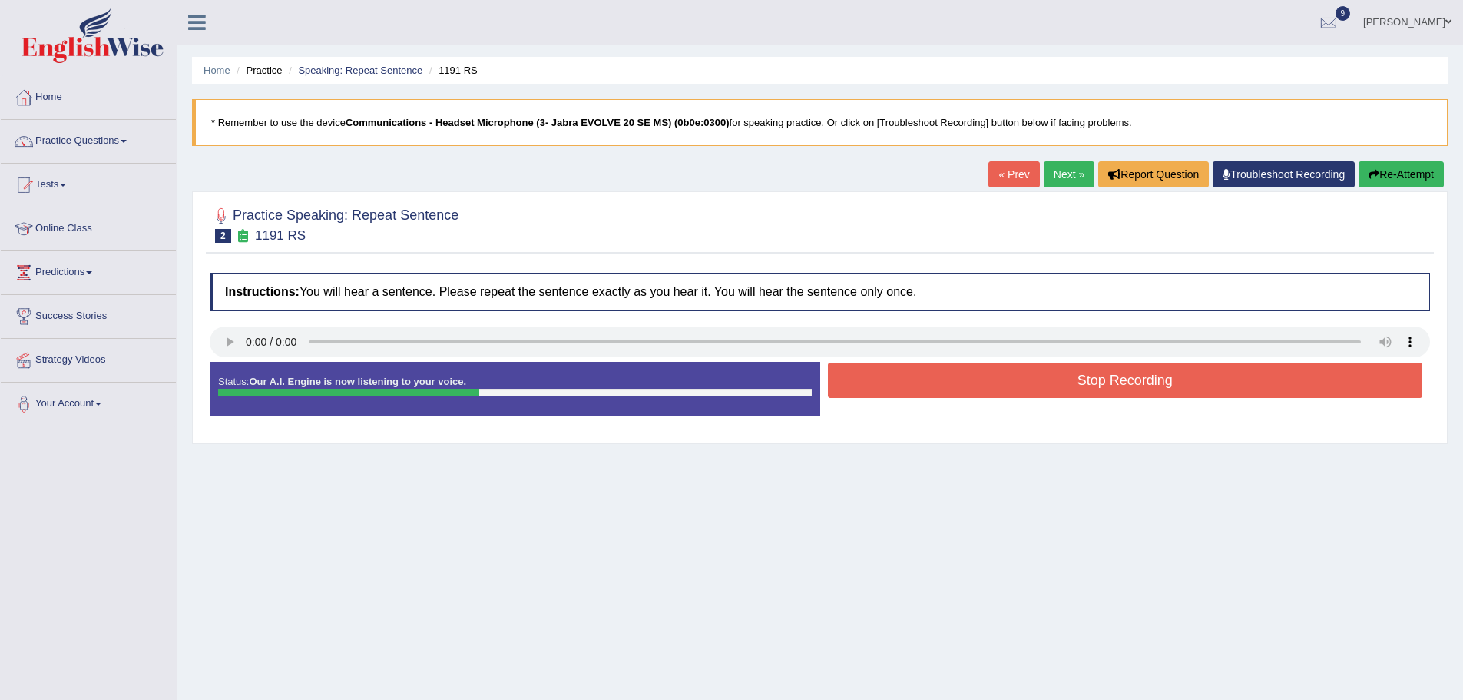
click at [1008, 398] on div "Stop Recording" at bounding box center [1125, 381] width 611 height 39
click at [1041, 383] on button "Stop Recording" at bounding box center [1125, 379] width 595 height 35
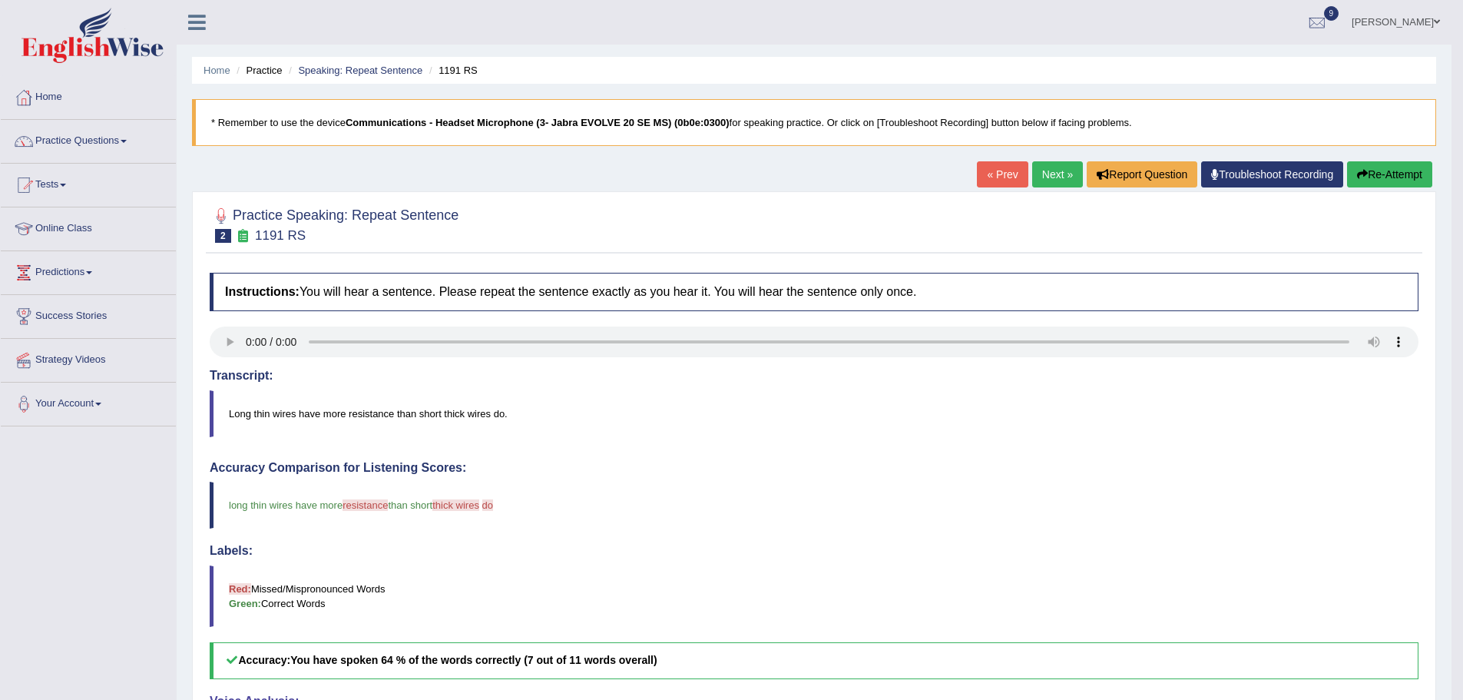
click at [1046, 177] on link "Next »" at bounding box center [1057, 174] width 51 height 26
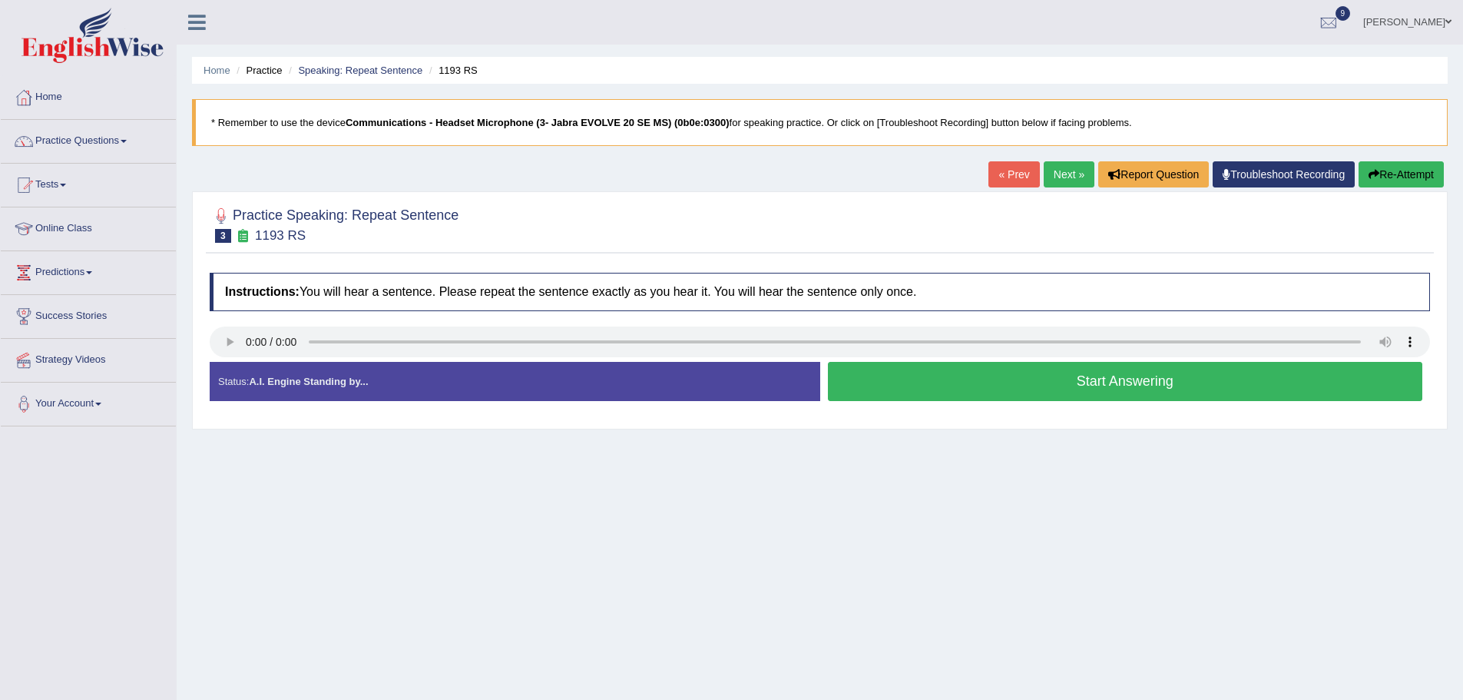
click at [882, 377] on button "Start Answering" at bounding box center [1125, 381] width 595 height 39
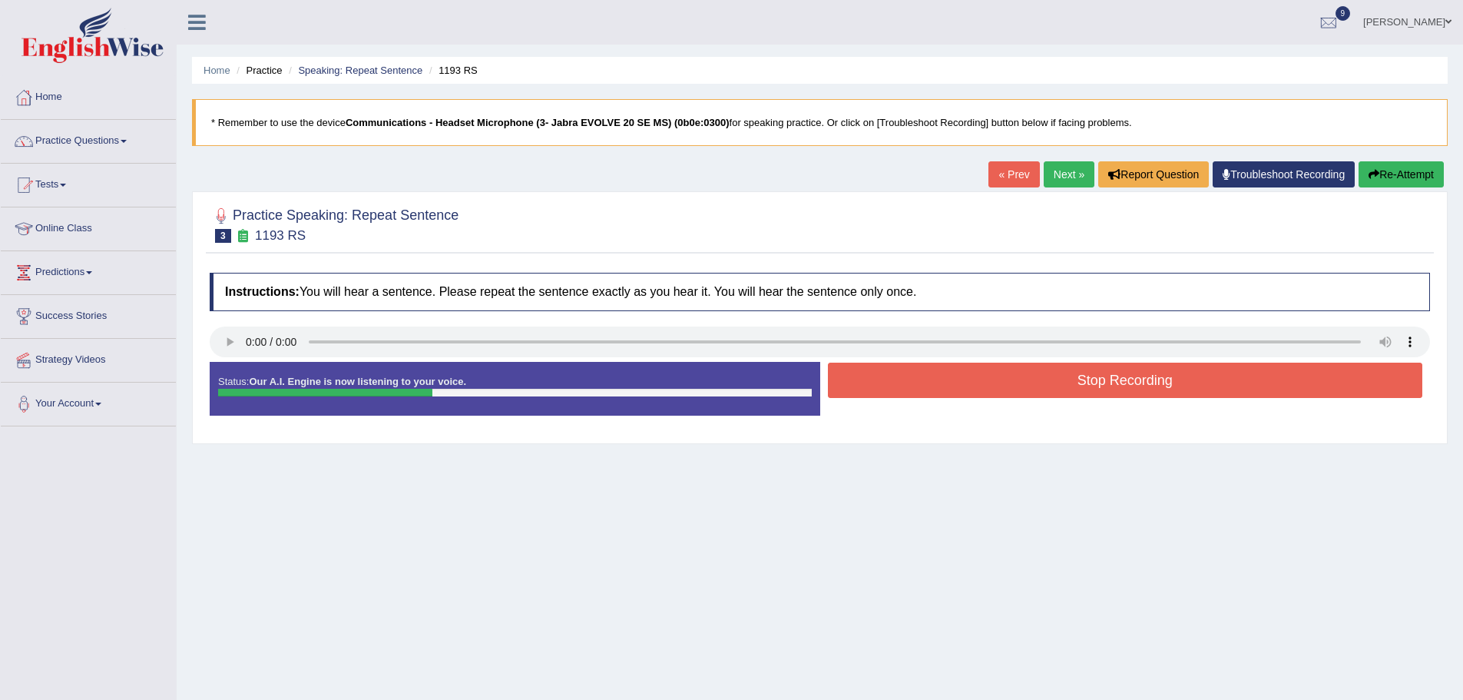
click at [882, 377] on button "Stop Recording" at bounding box center [1125, 379] width 595 height 35
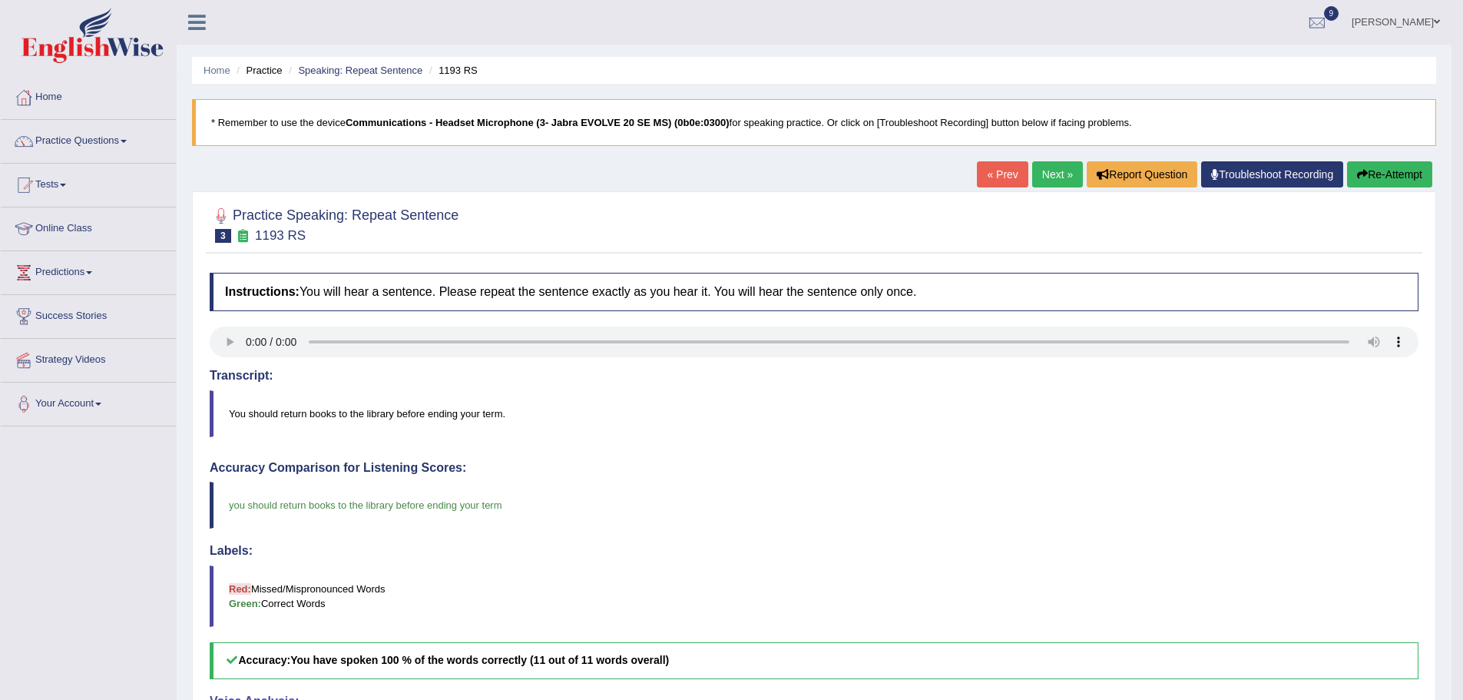
click at [1404, 183] on button "Re-Attempt" at bounding box center [1389, 174] width 85 height 26
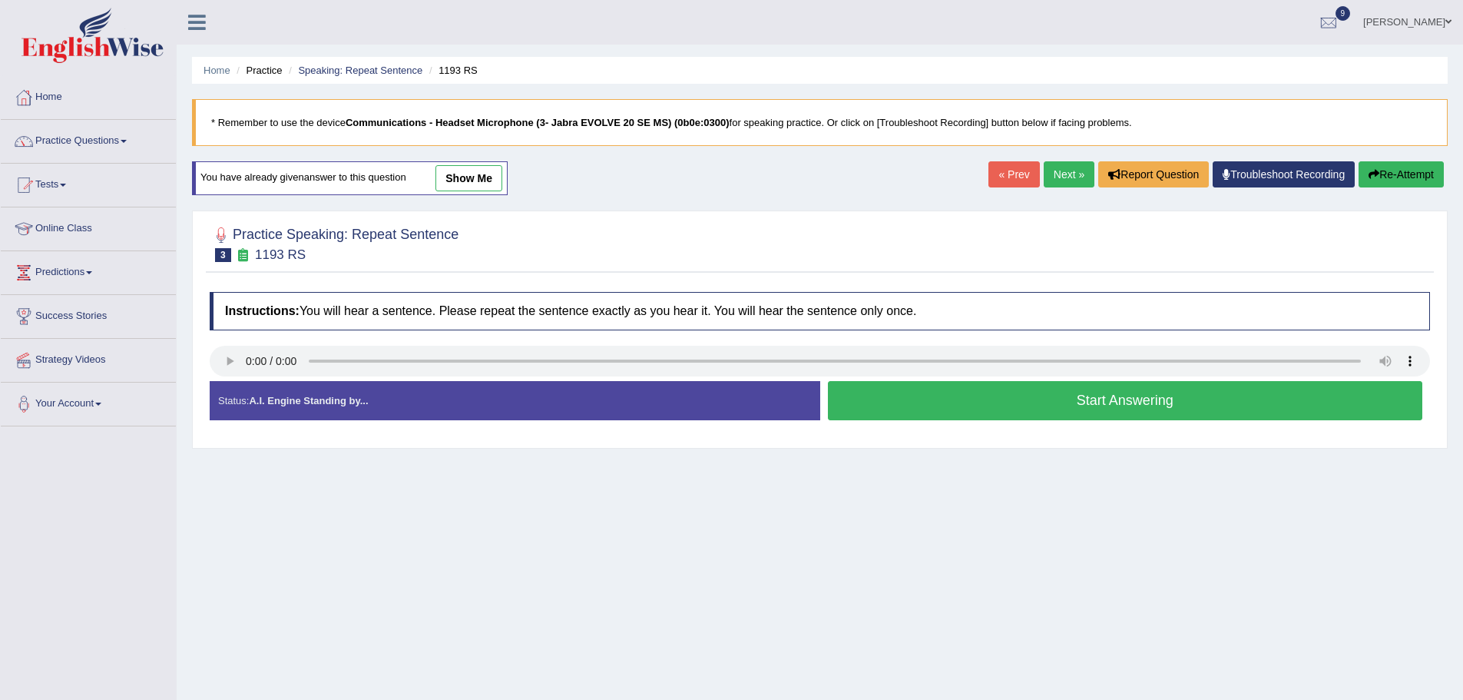
click at [1408, 175] on button "Re-Attempt" at bounding box center [1401, 174] width 85 height 26
click at [1067, 174] on link "Next »" at bounding box center [1069, 174] width 51 height 26
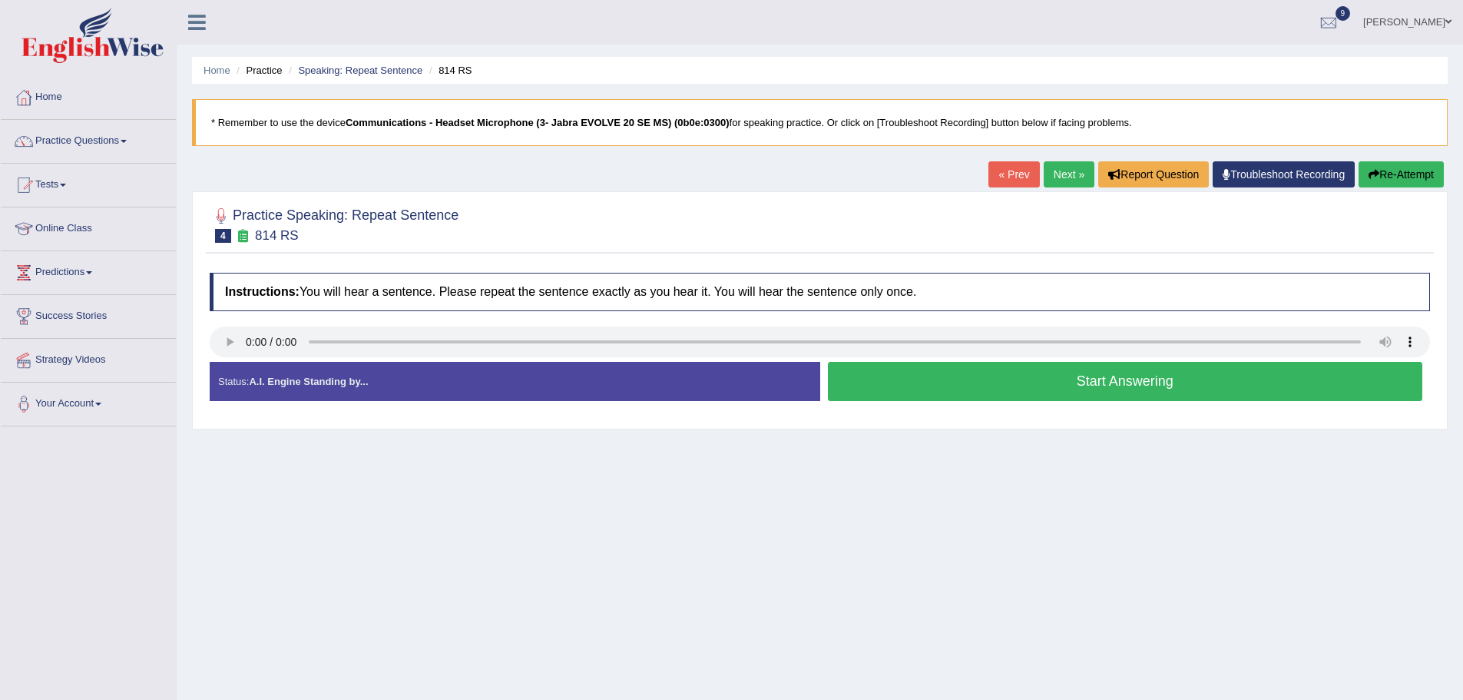
click at [929, 395] on button "Start Answering" at bounding box center [1125, 381] width 595 height 39
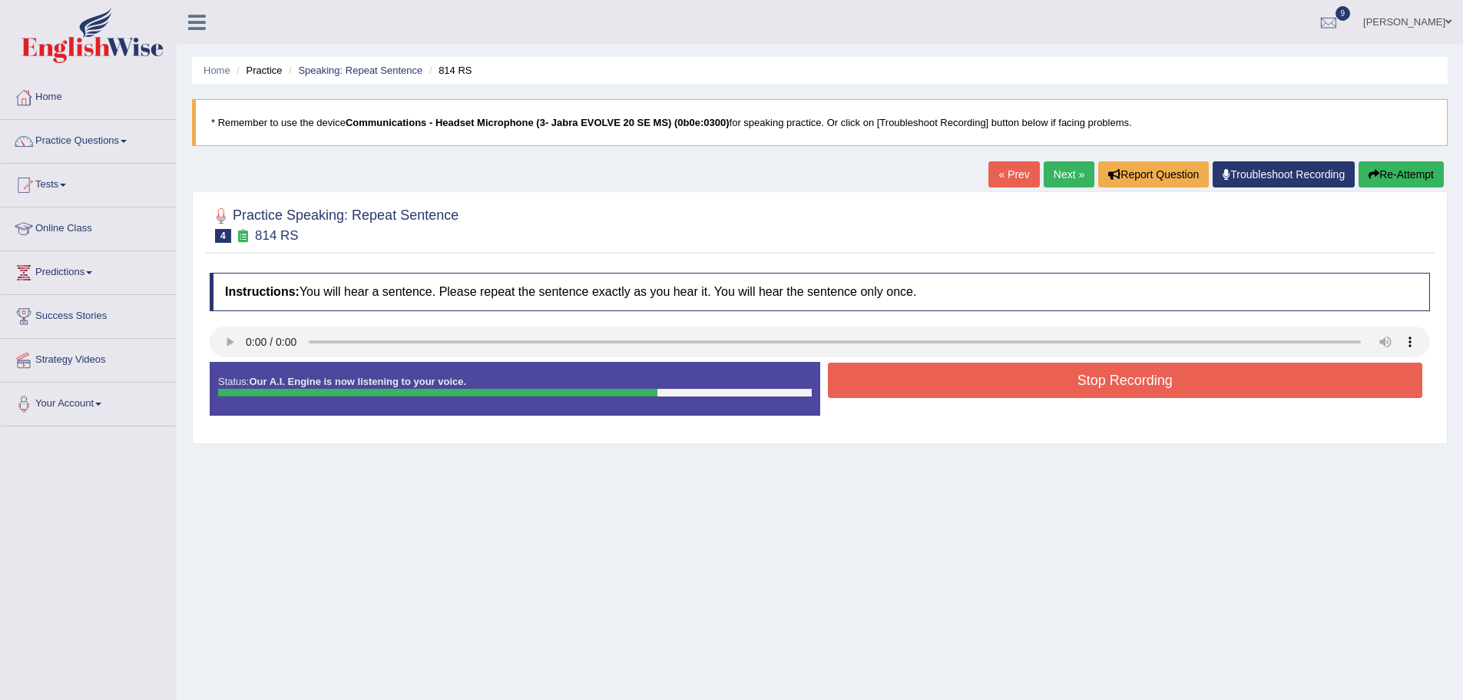
click at [995, 389] on button "Stop Recording" at bounding box center [1125, 379] width 595 height 35
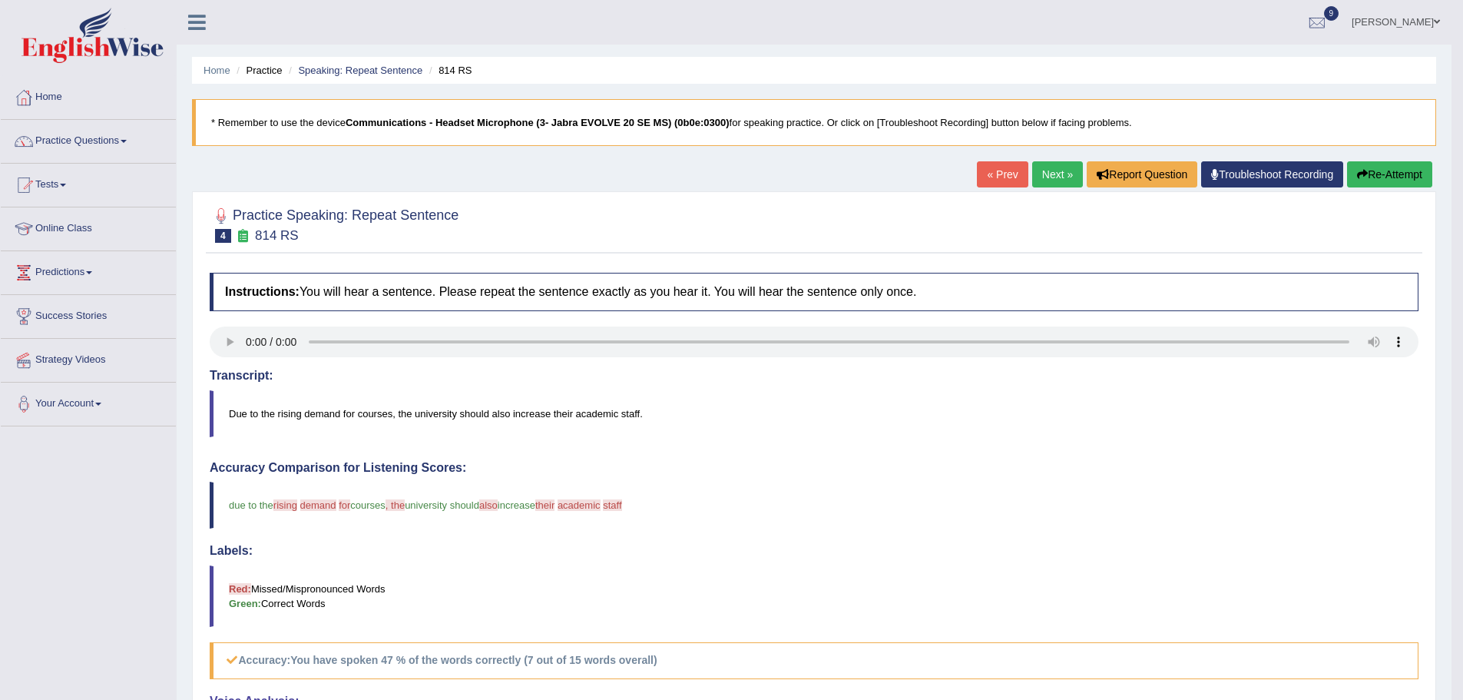
click at [1386, 174] on button "Re-Attempt" at bounding box center [1389, 174] width 85 height 26
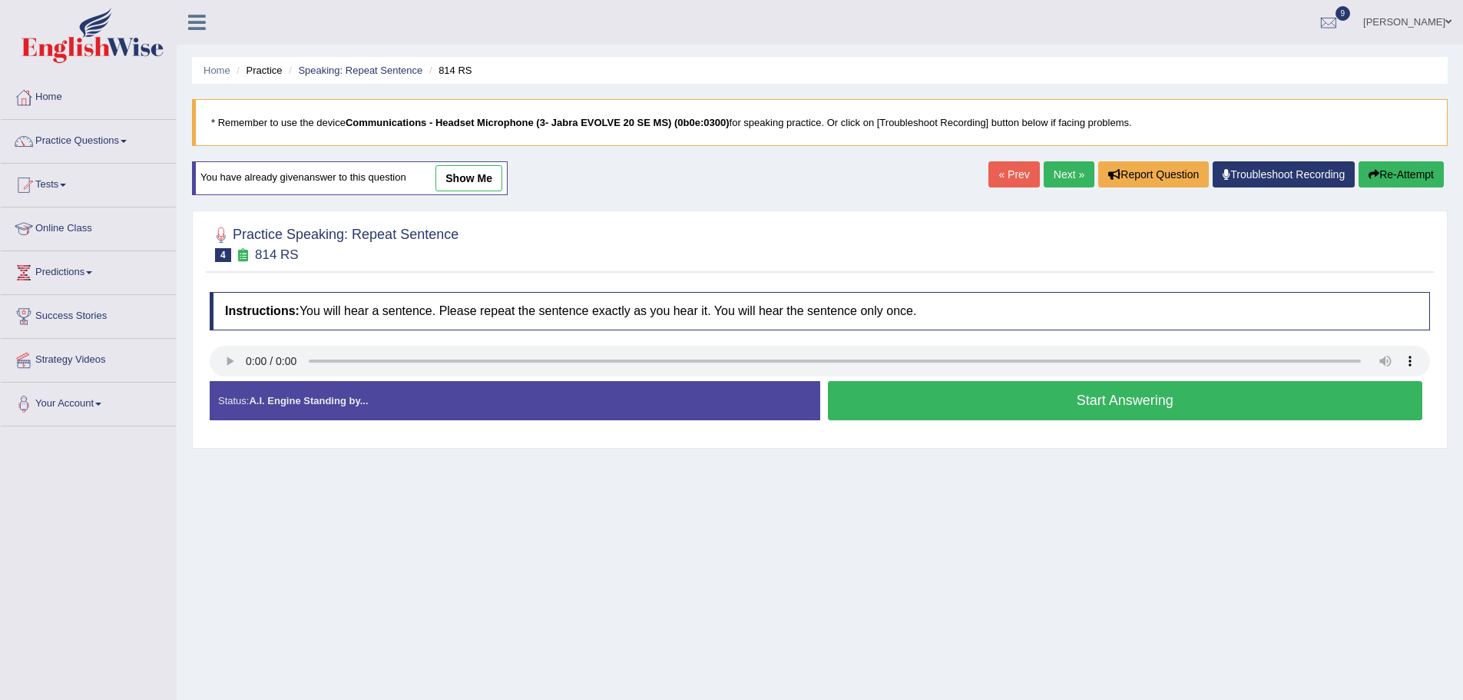
click at [942, 404] on button "Start Answering" at bounding box center [1125, 400] width 595 height 39
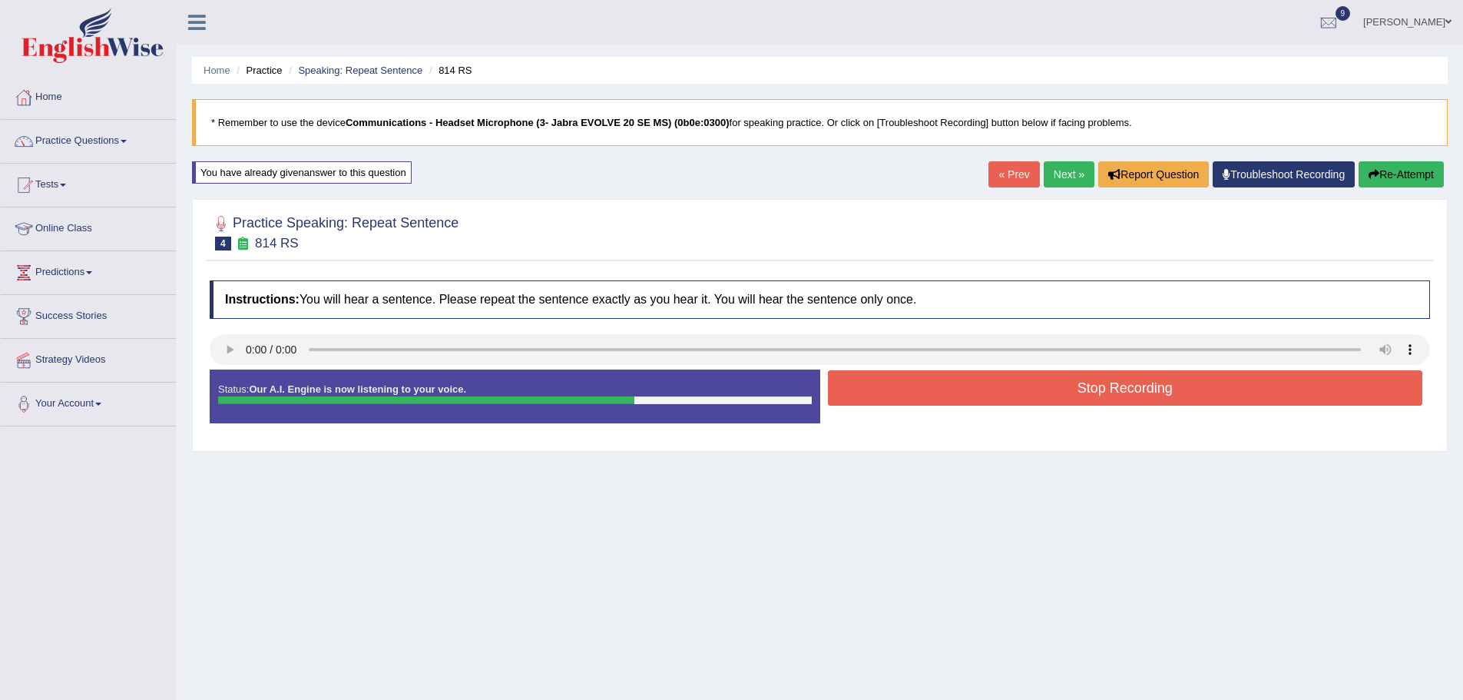
click at [993, 378] on button "Stop Recording" at bounding box center [1125, 387] width 595 height 35
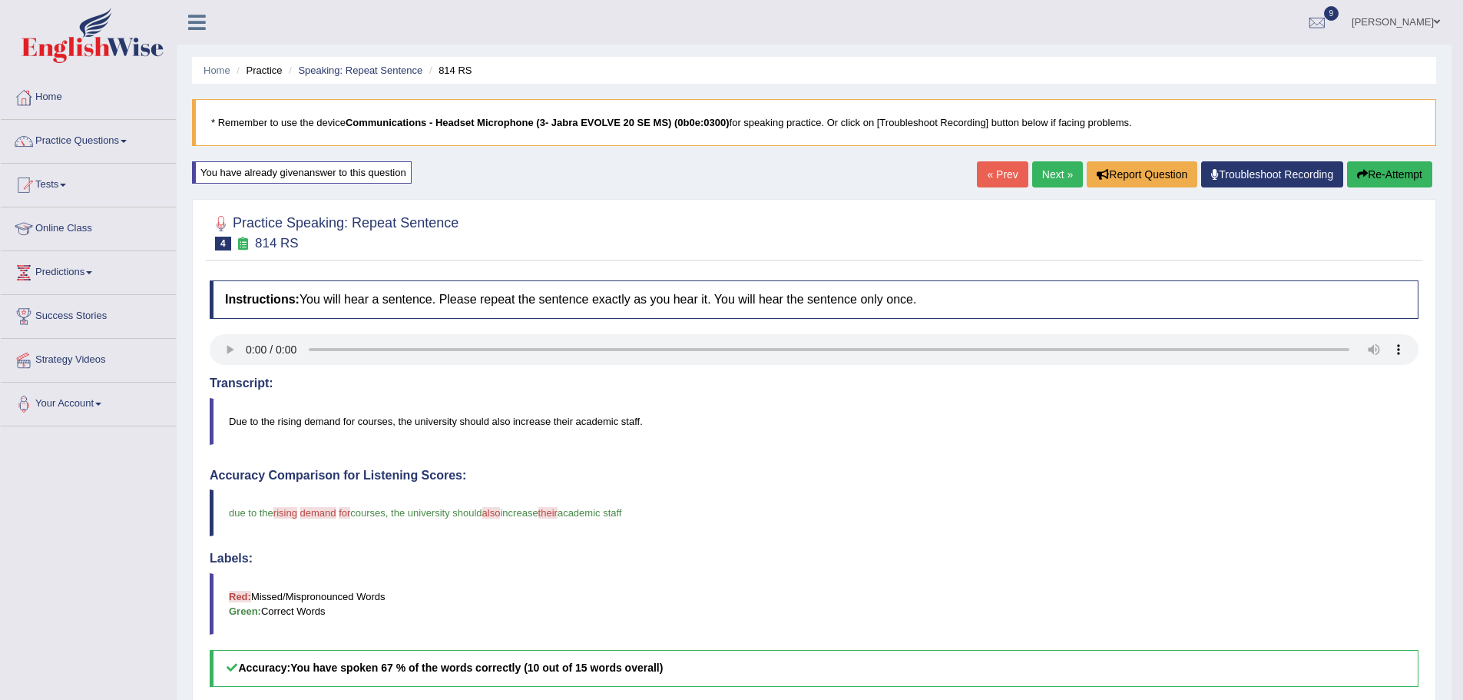
click at [1060, 171] on link "Next »" at bounding box center [1057, 174] width 51 height 26
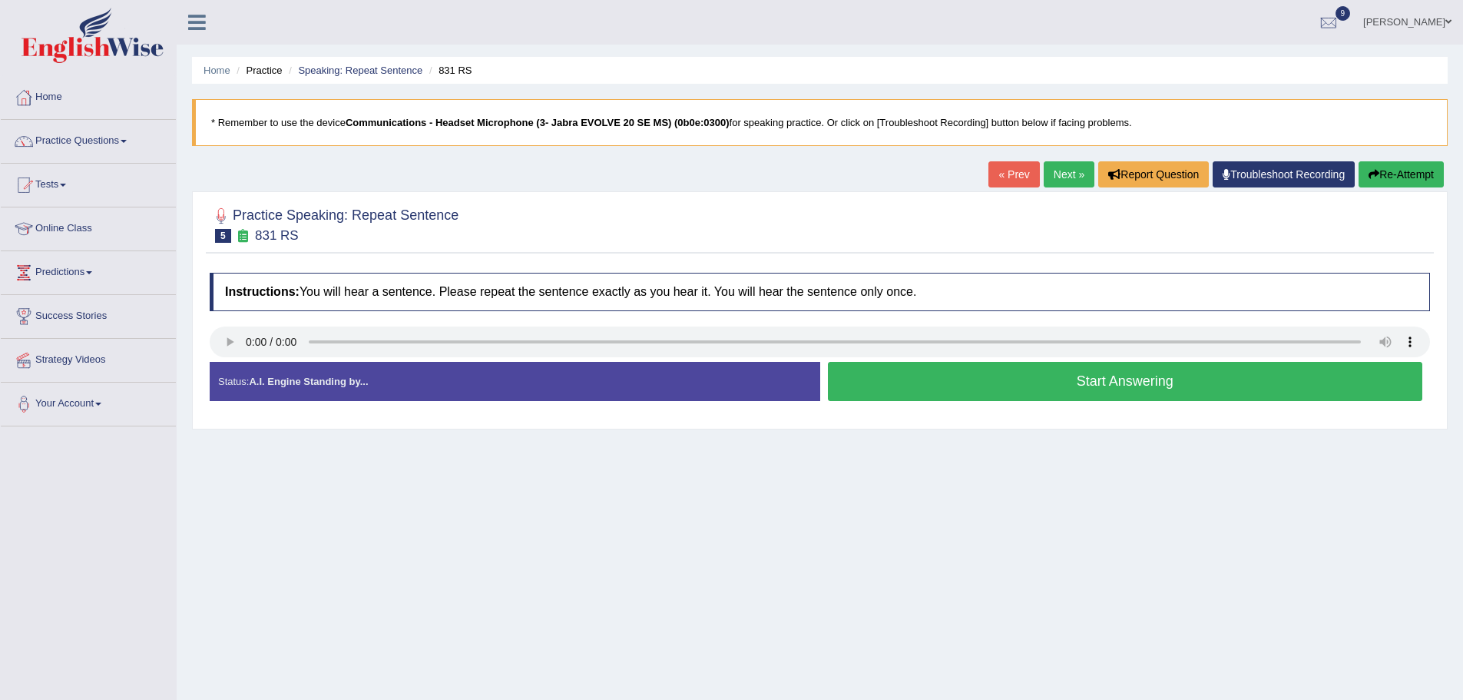
click at [551, 388] on div "Status: A.I. Engine Standing by..." at bounding box center [515, 381] width 611 height 39
click at [953, 381] on button "Start Answering" at bounding box center [1125, 381] width 595 height 39
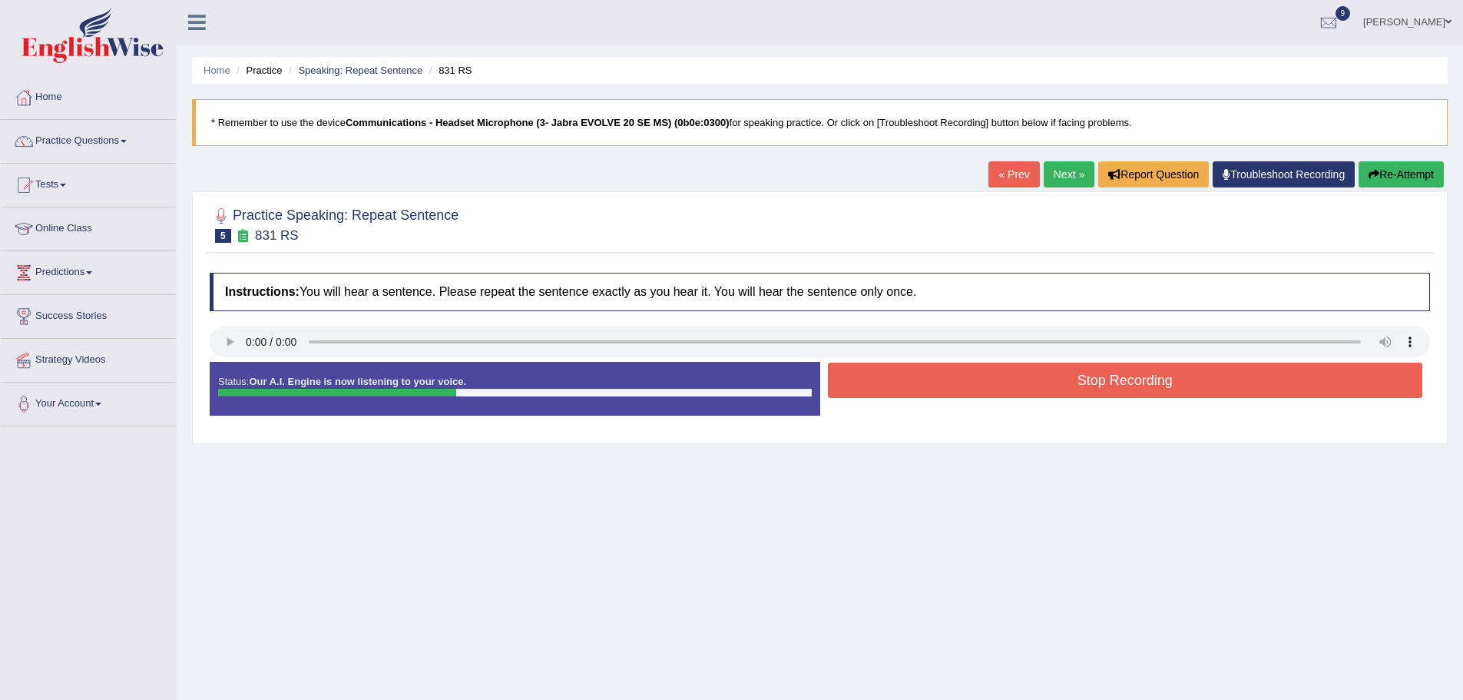
click at [953, 381] on button "Stop Recording" at bounding box center [1125, 379] width 595 height 35
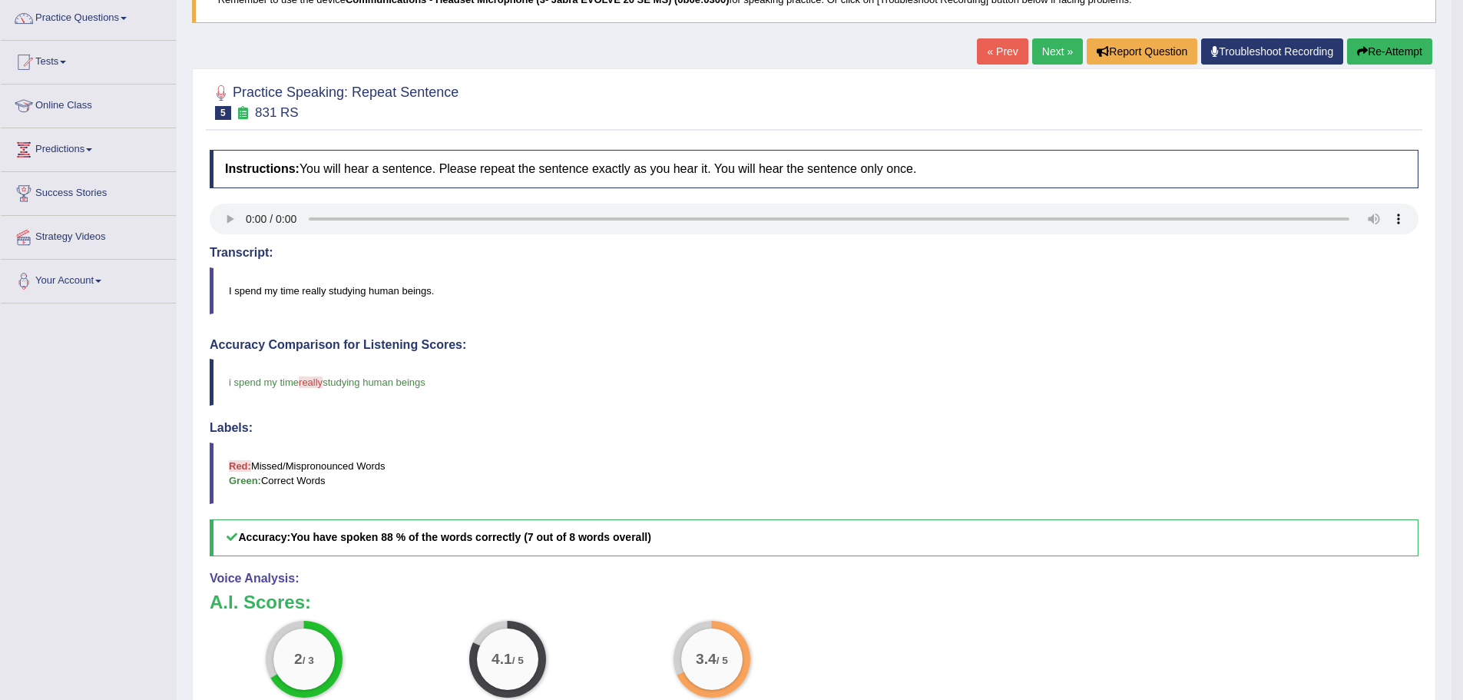
scroll to position [122, 0]
click at [1408, 38] on div "Home Practice Speaking: Repeat Sentence 831 RS * Remember to use the device Com…" at bounding box center [814, 378] width 1275 height 1000
click at [1401, 51] on button "Re-Attempt" at bounding box center [1389, 52] width 85 height 26
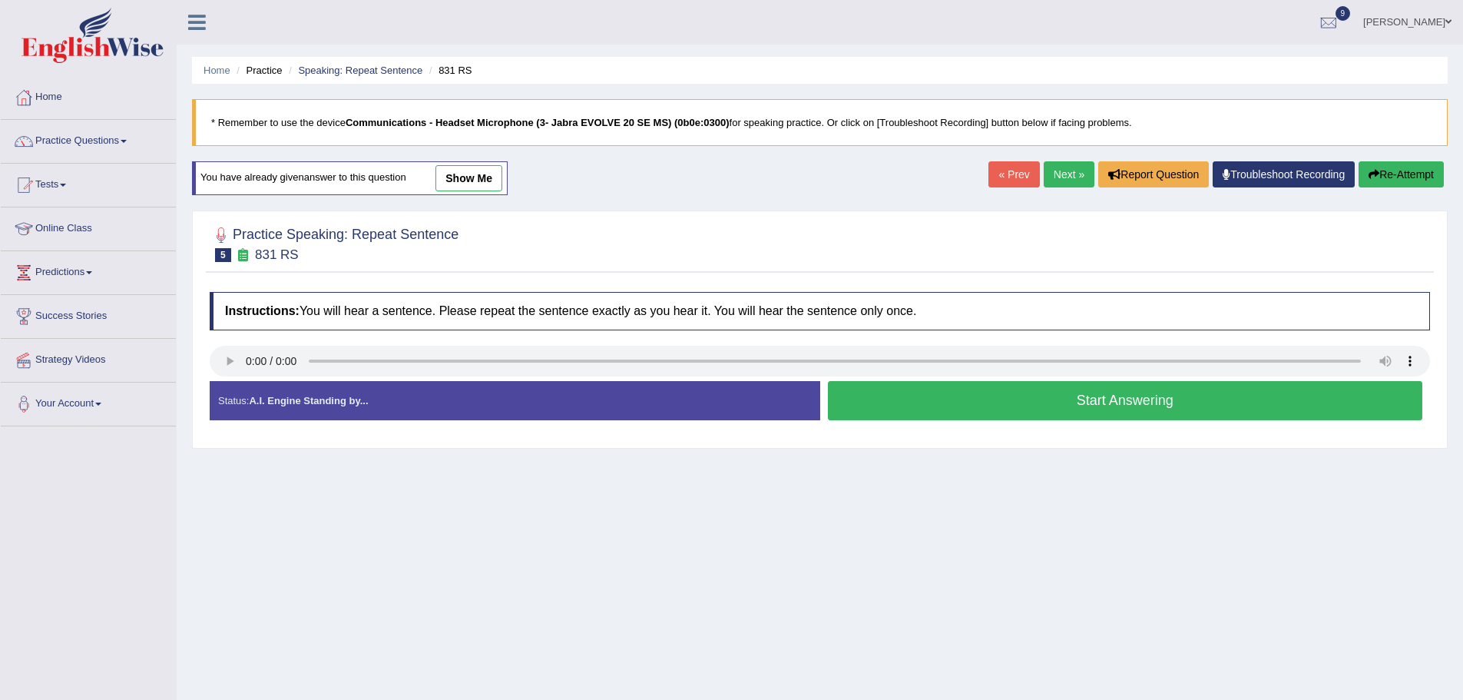
scroll to position [107, 0]
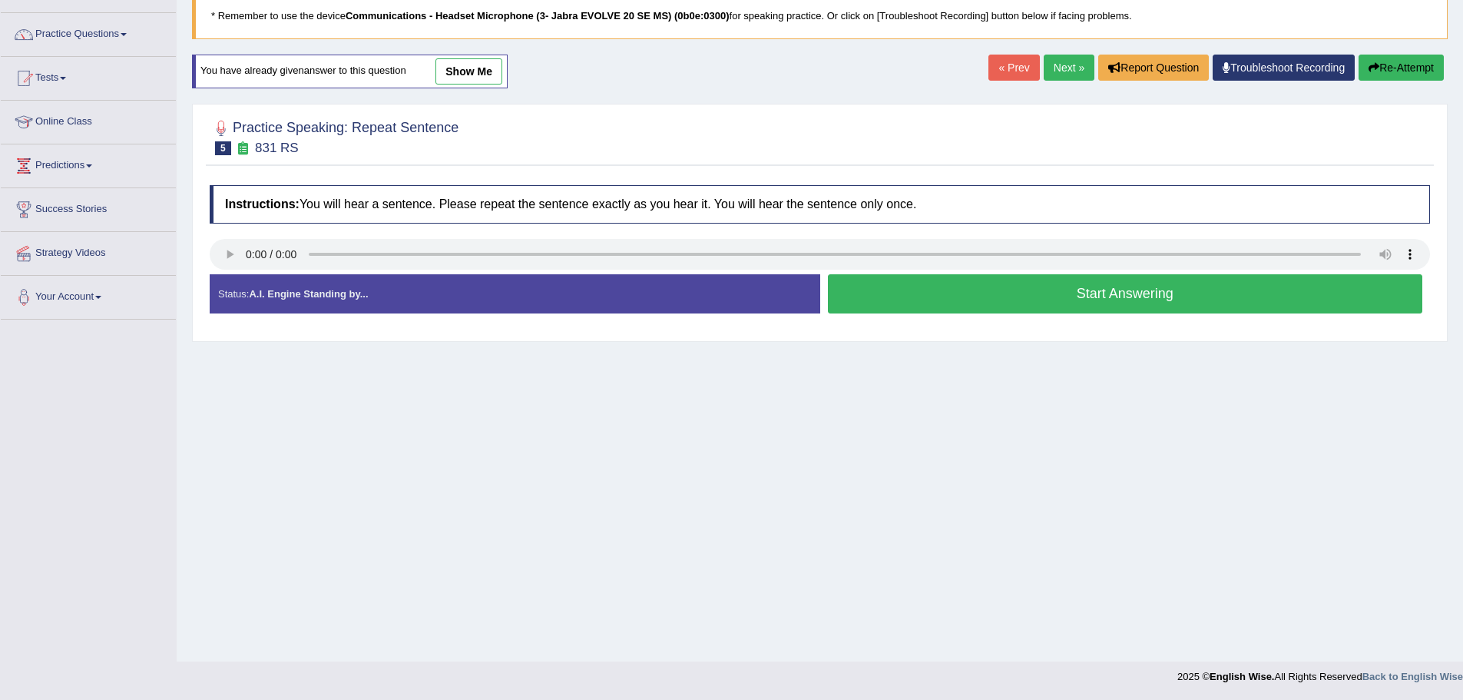
click at [988, 300] on button "Start Answering" at bounding box center [1125, 293] width 595 height 39
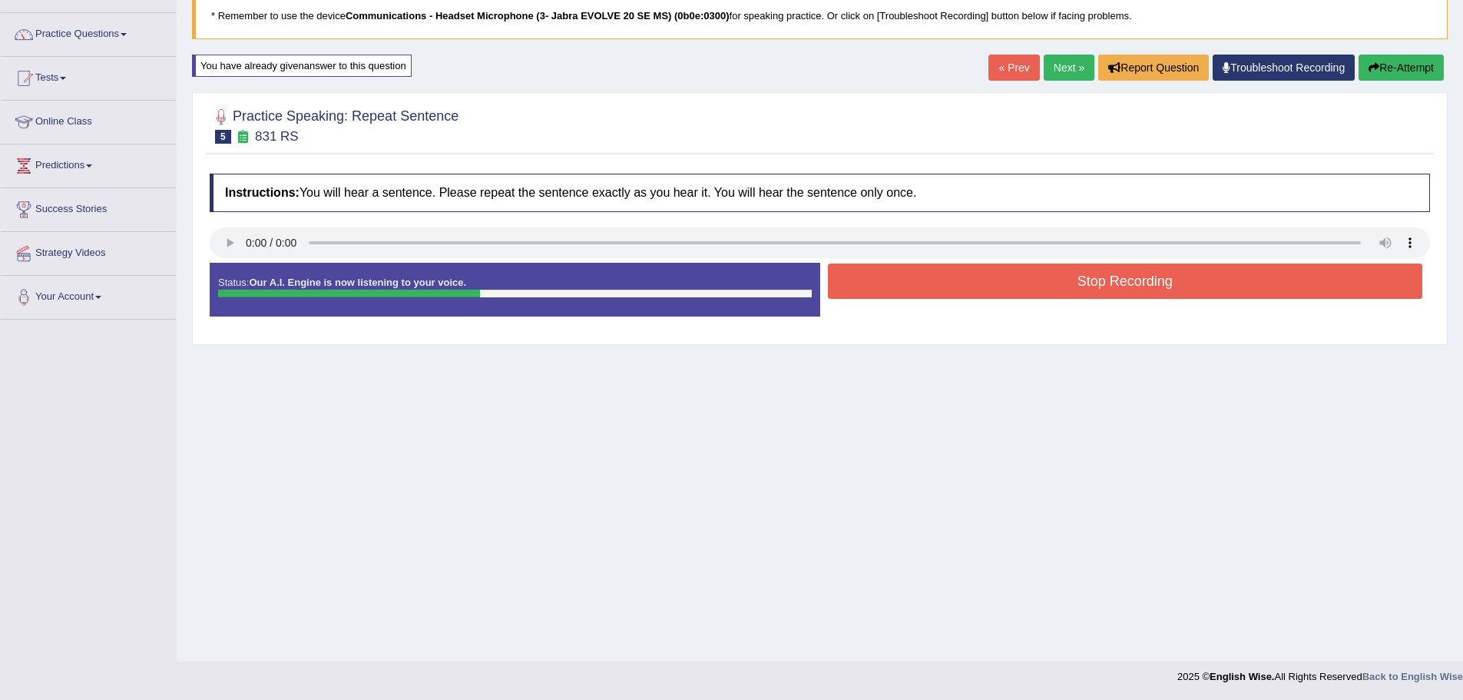
click at [1014, 287] on button "Stop Recording" at bounding box center [1125, 280] width 595 height 35
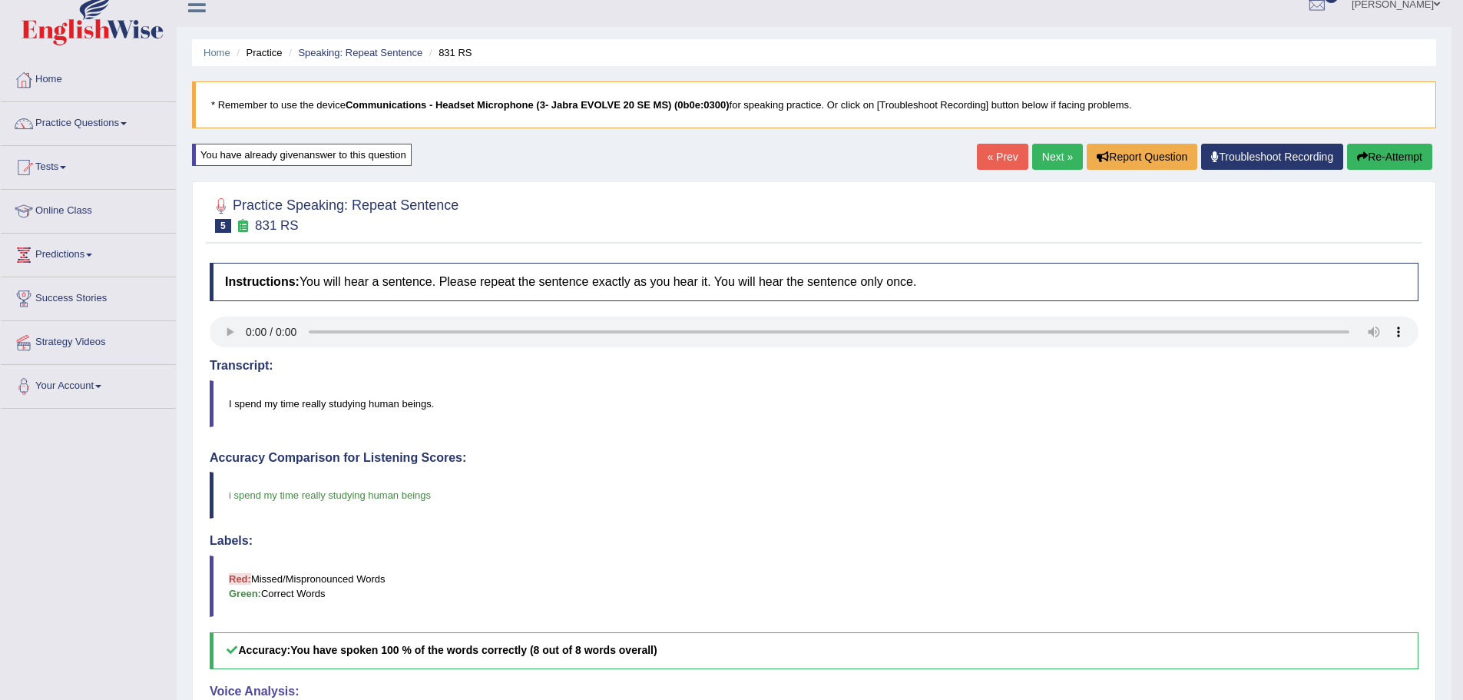
scroll to position [0, 0]
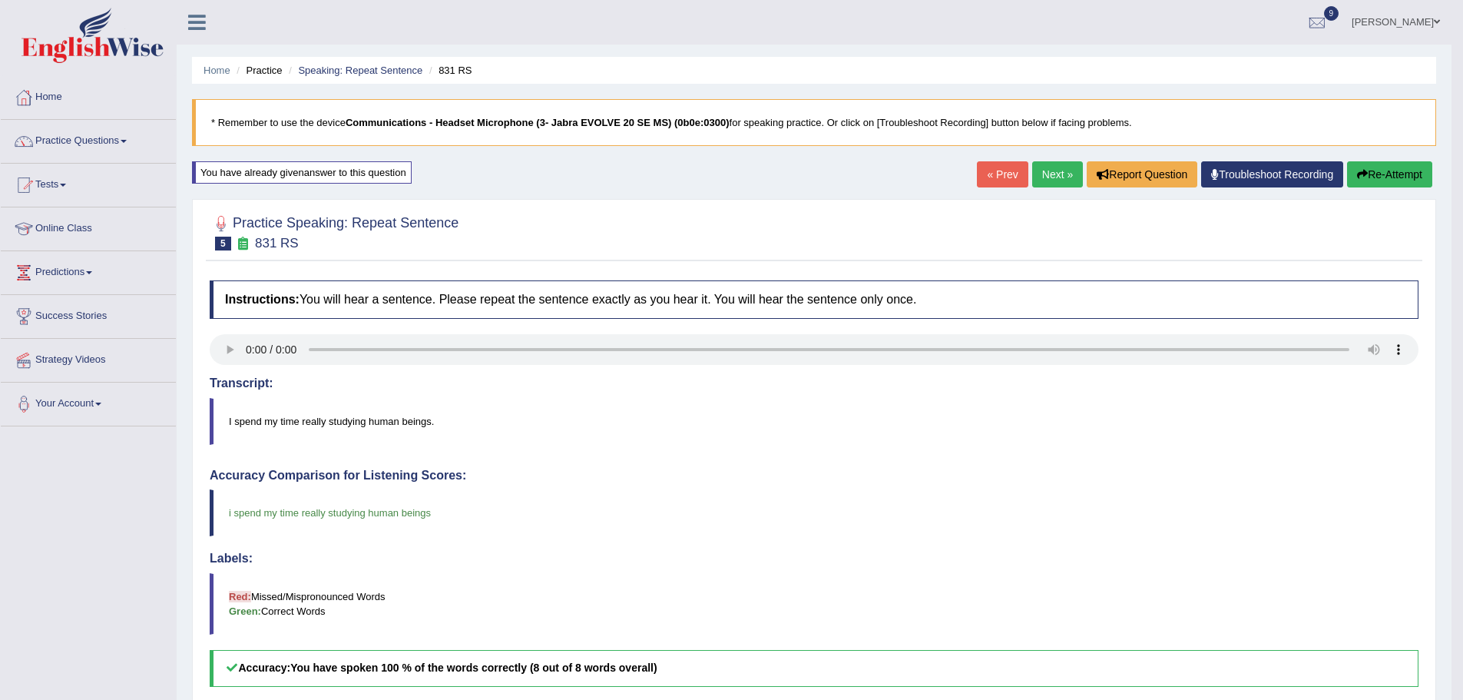
click at [1051, 171] on link "Next »" at bounding box center [1057, 174] width 51 height 26
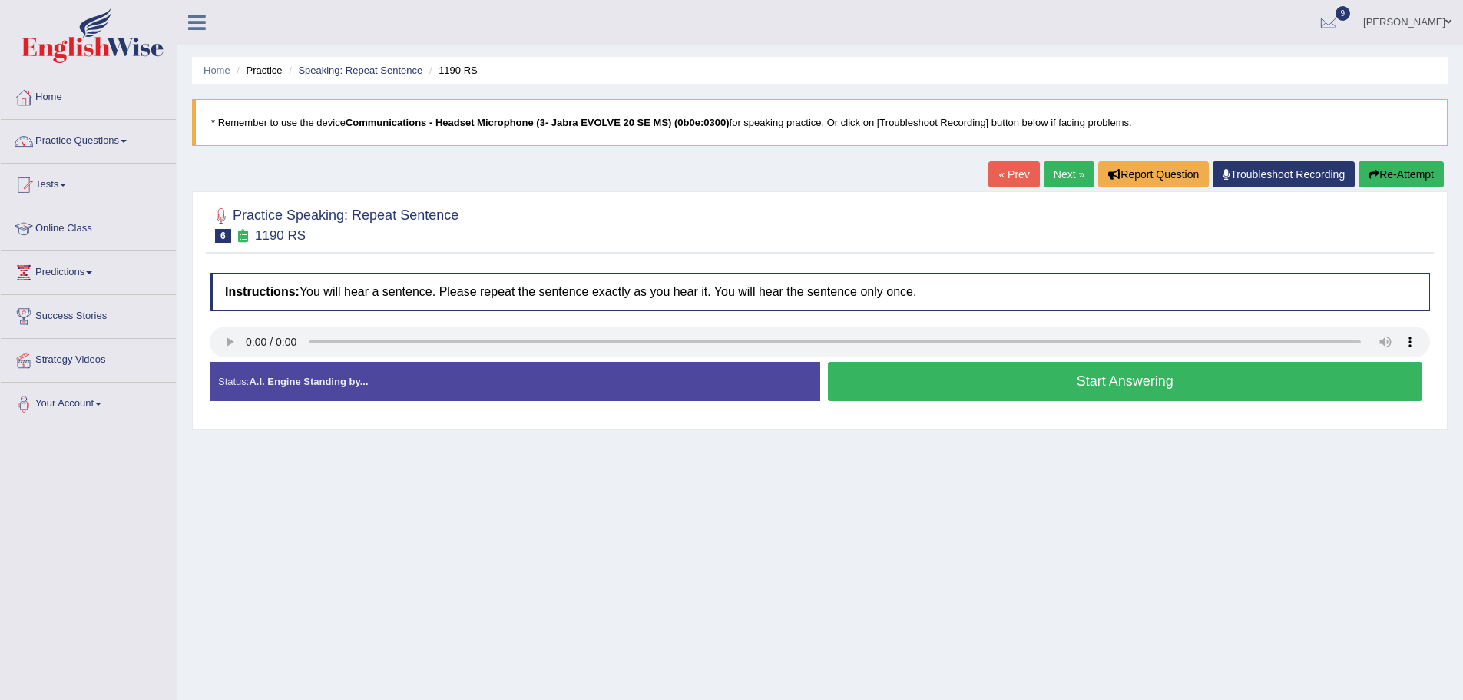
click at [986, 376] on button "Start Answering" at bounding box center [1125, 381] width 595 height 39
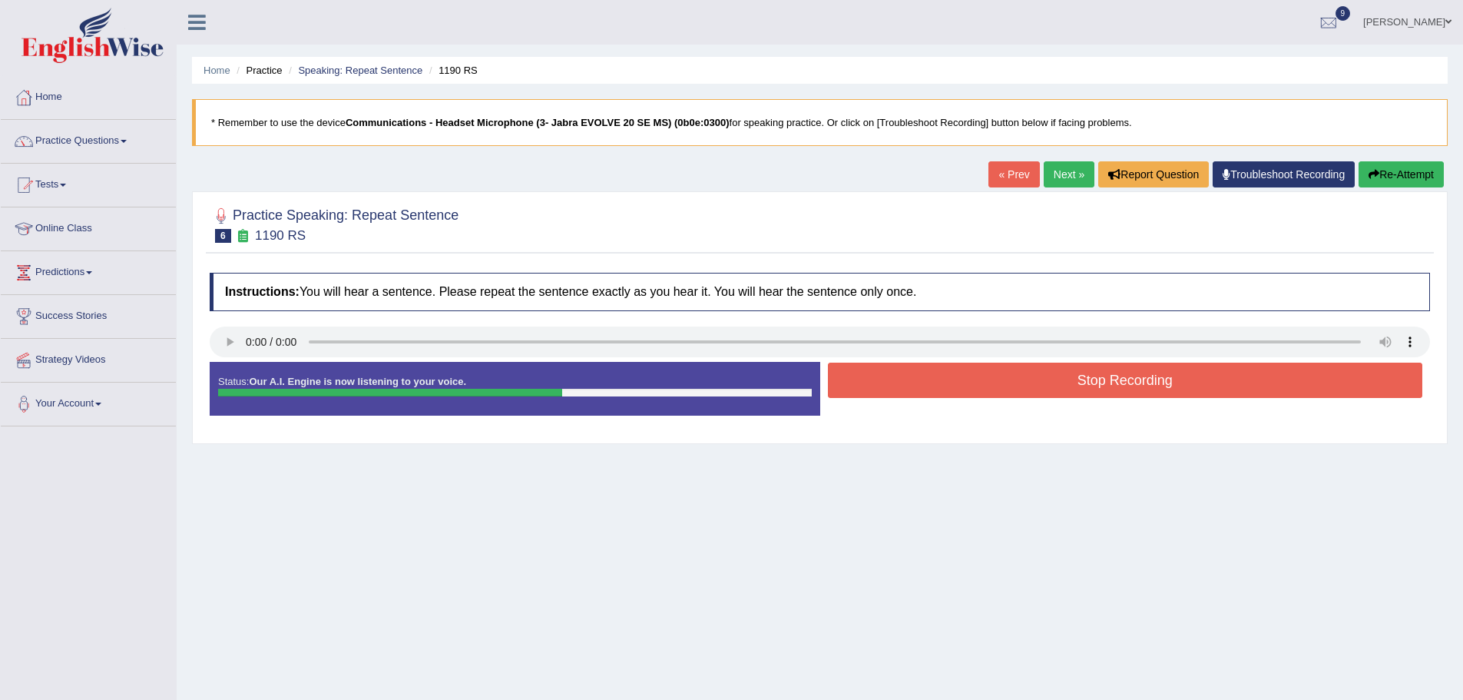
click at [986, 376] on button "Stop Recording" at bounding box center [1125, 379] width 595 height 35
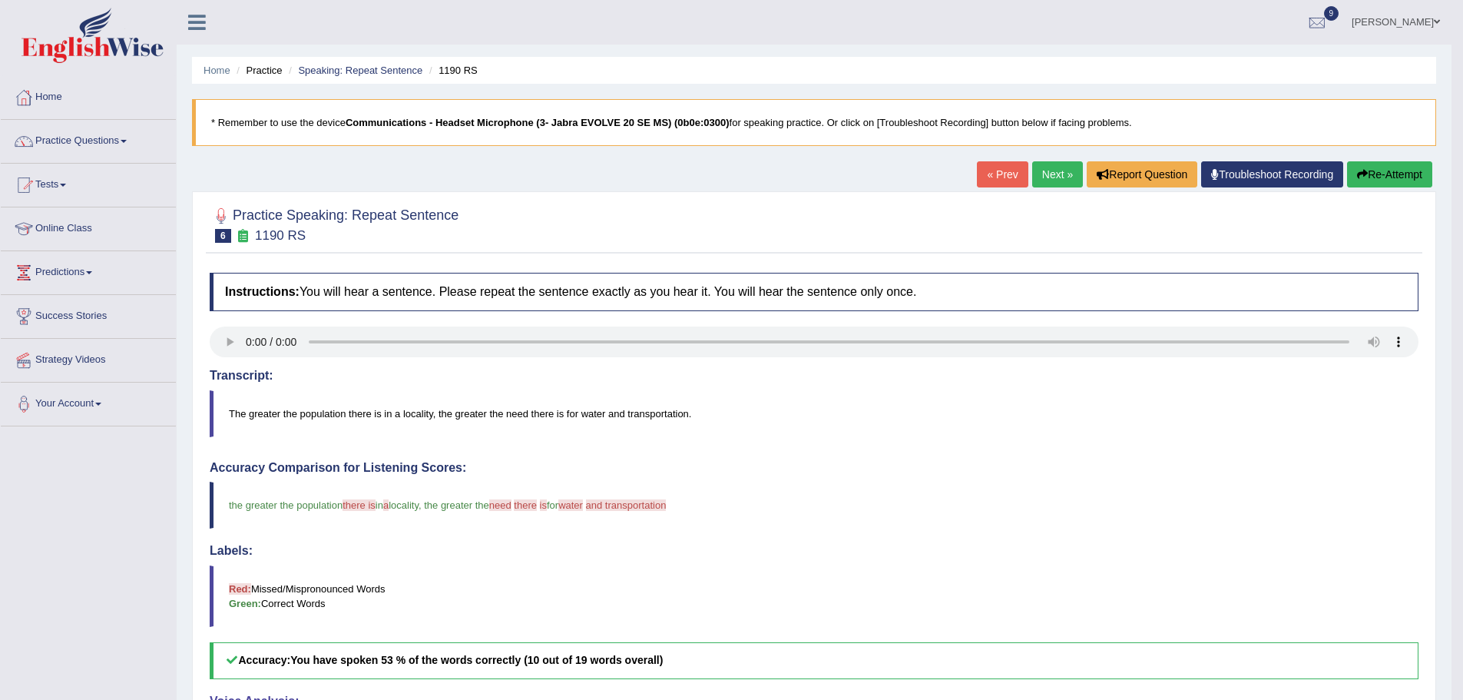
click at [1058, 184] on link "Next »" at bounding box center [1057, 174] width 51 height 26
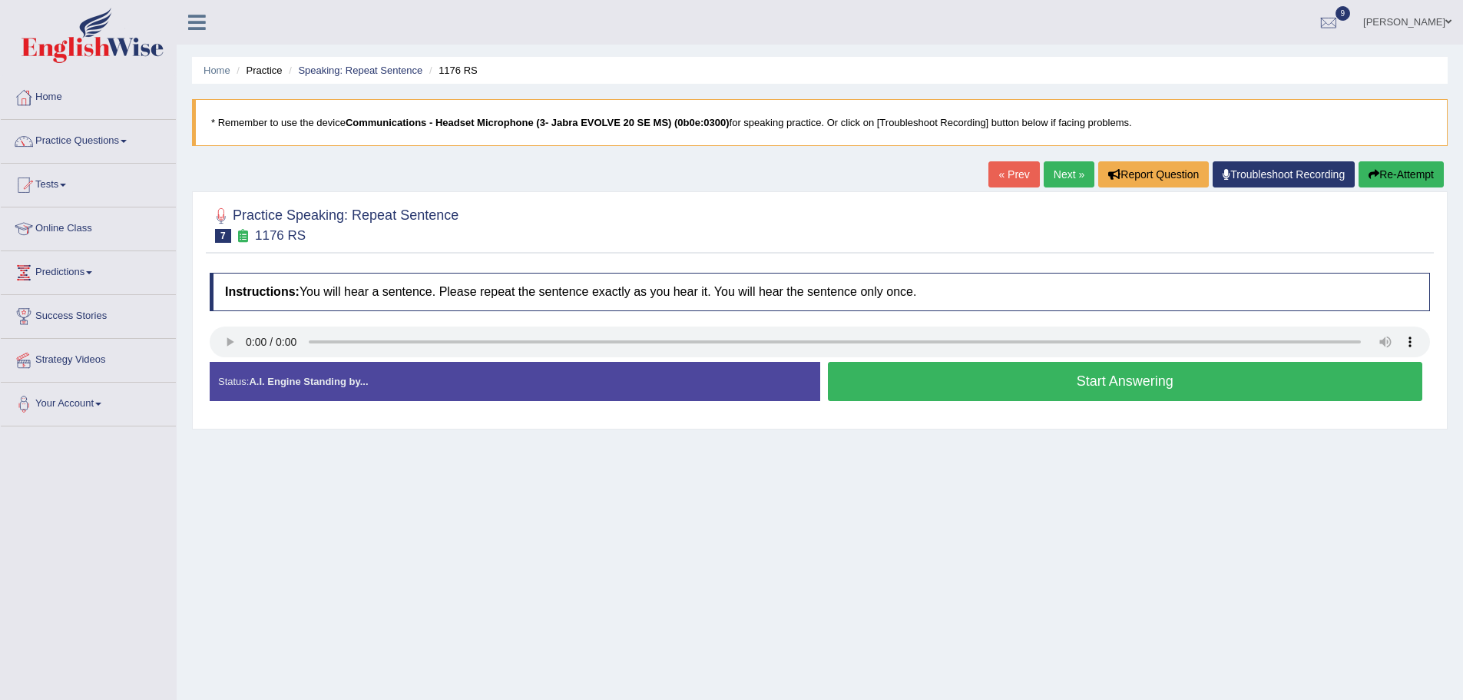
click at [1248, 396] on button "Start Answering" at bounding box center [1125, 381] width 595 height 39
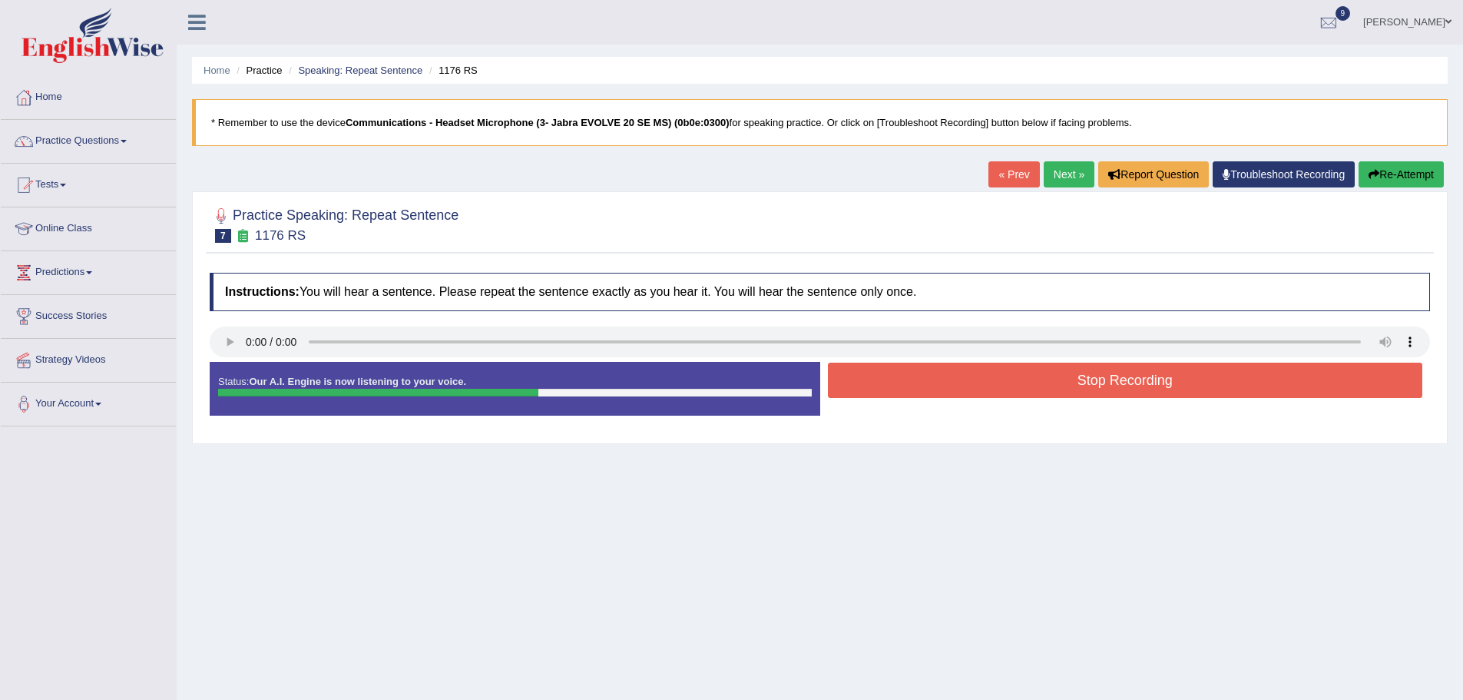
click at [1229, 382] on button "Stop Recording" at bounding box center [1125, 379] width 595 height 35
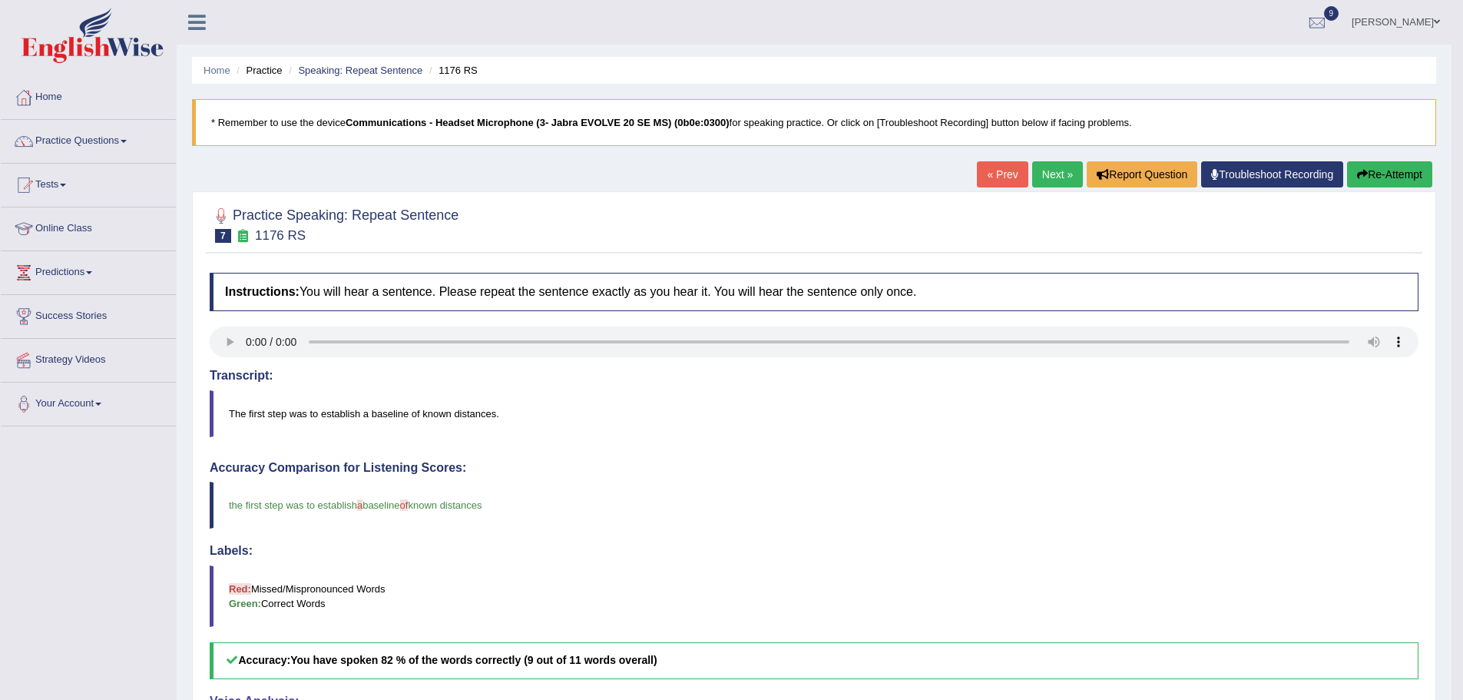
click at [1046, 170] on link "Next »" at bounding box center [1057, 174] width 51 height 26
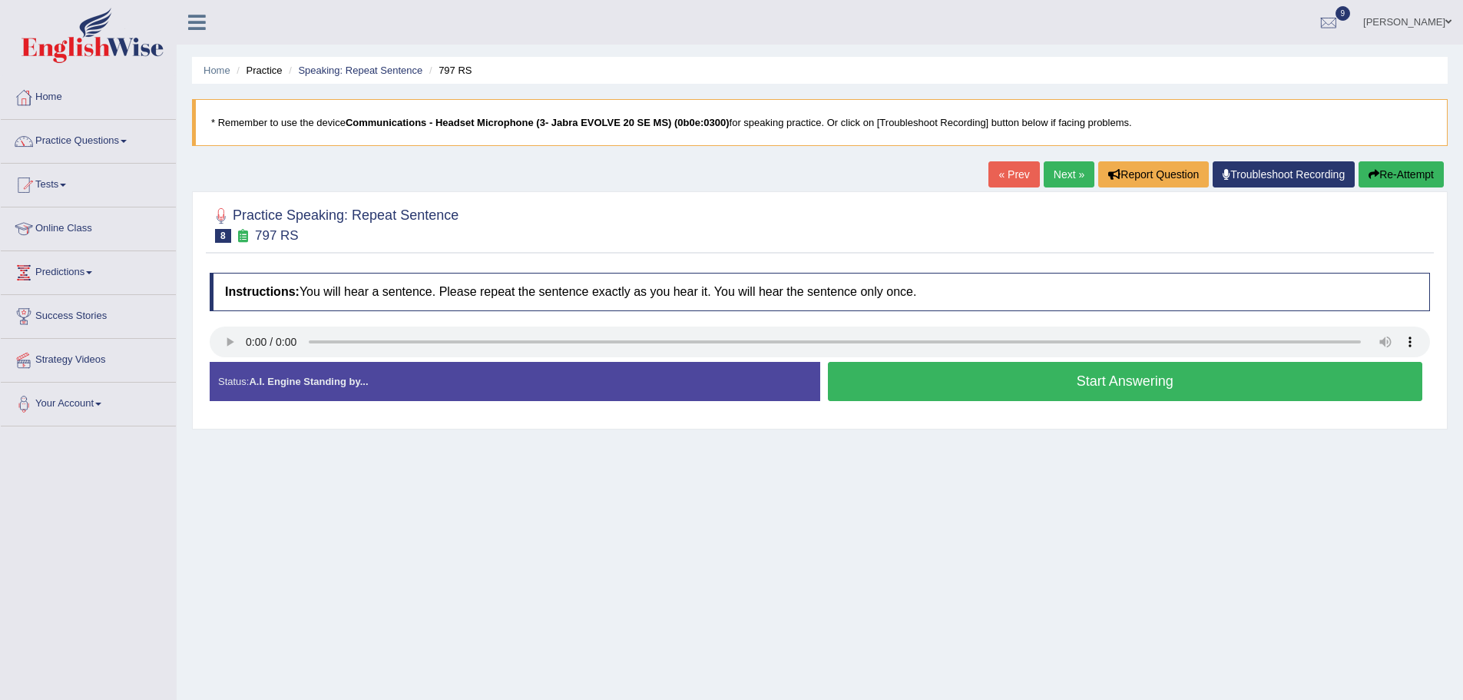
click at [1319, 396] on button "Start Answering" at bounding box center [1125, 381] width 595 height 39
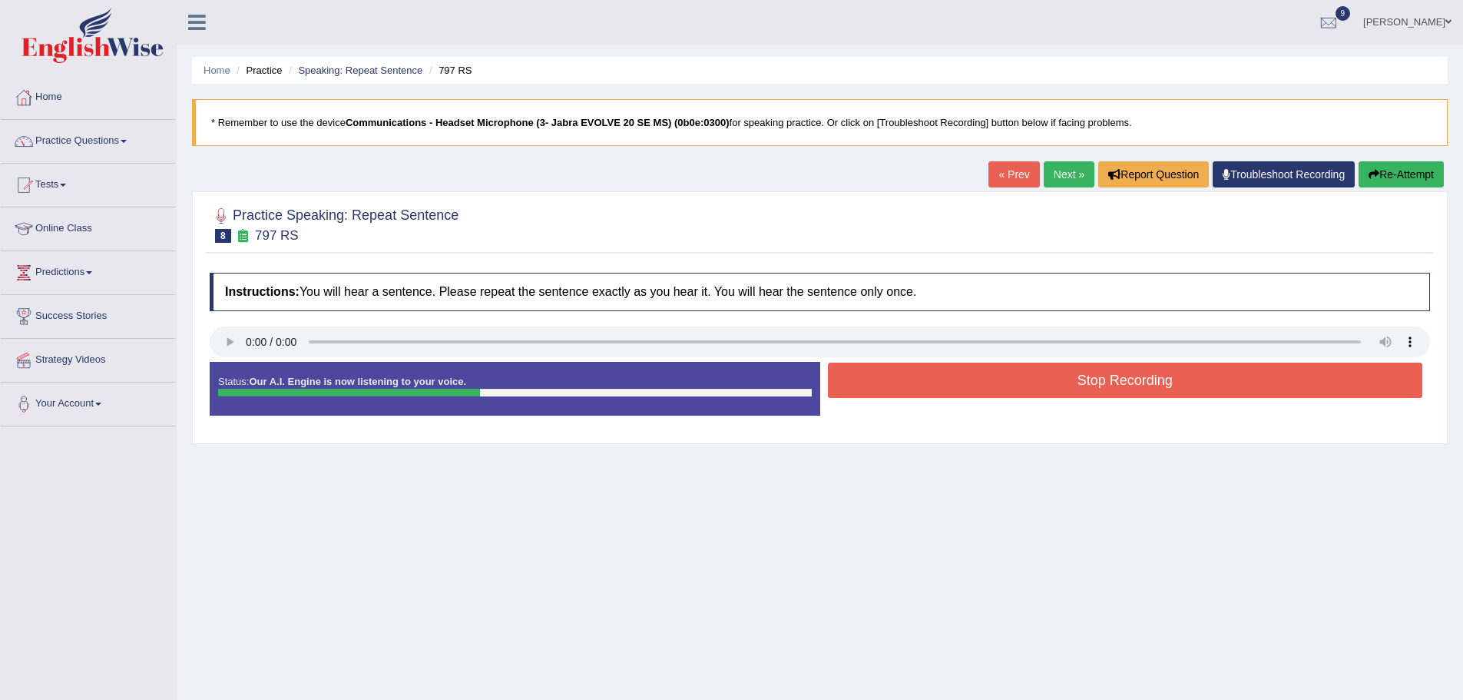
click at [1285, 382] on button "Stop Recording" at bounding box center [1125, 379] width 595 height 35
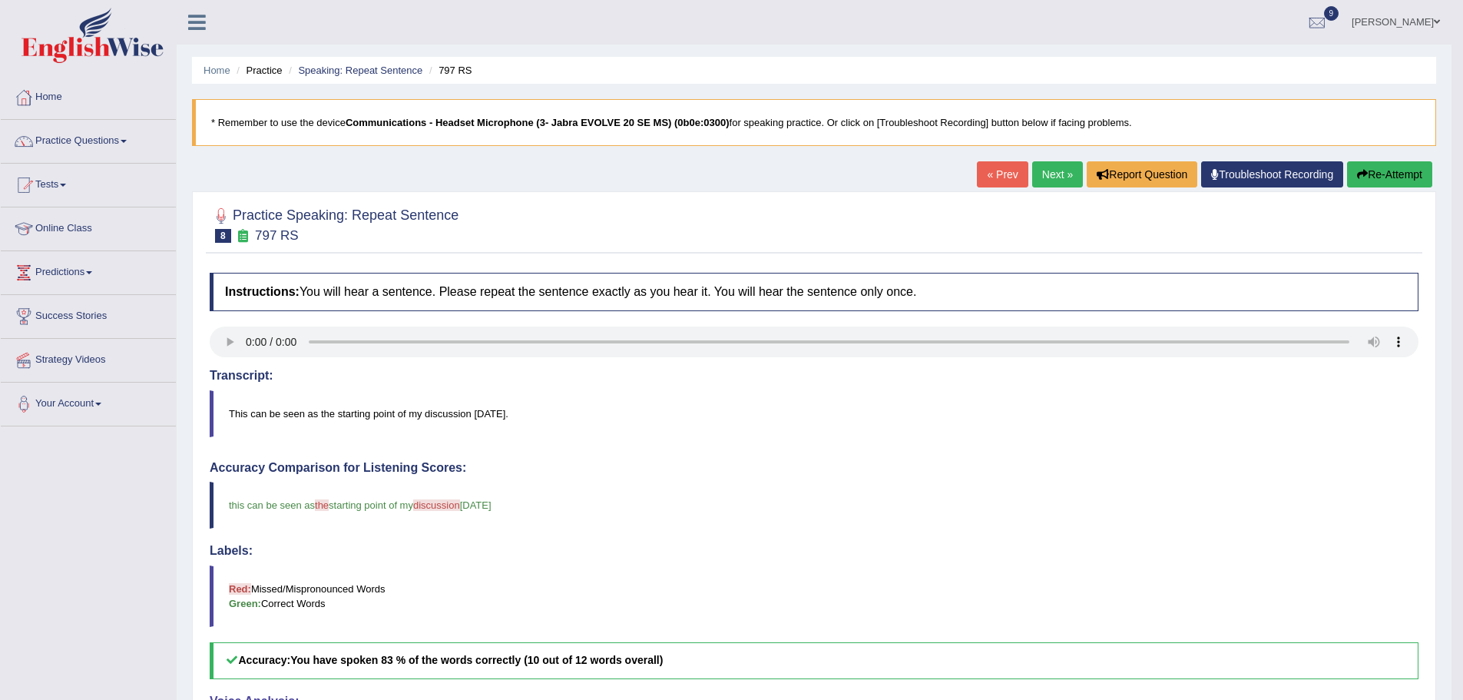
click at [1048, 177] on link "Next »" at bounding box center [1057, 174] width 51 height 26
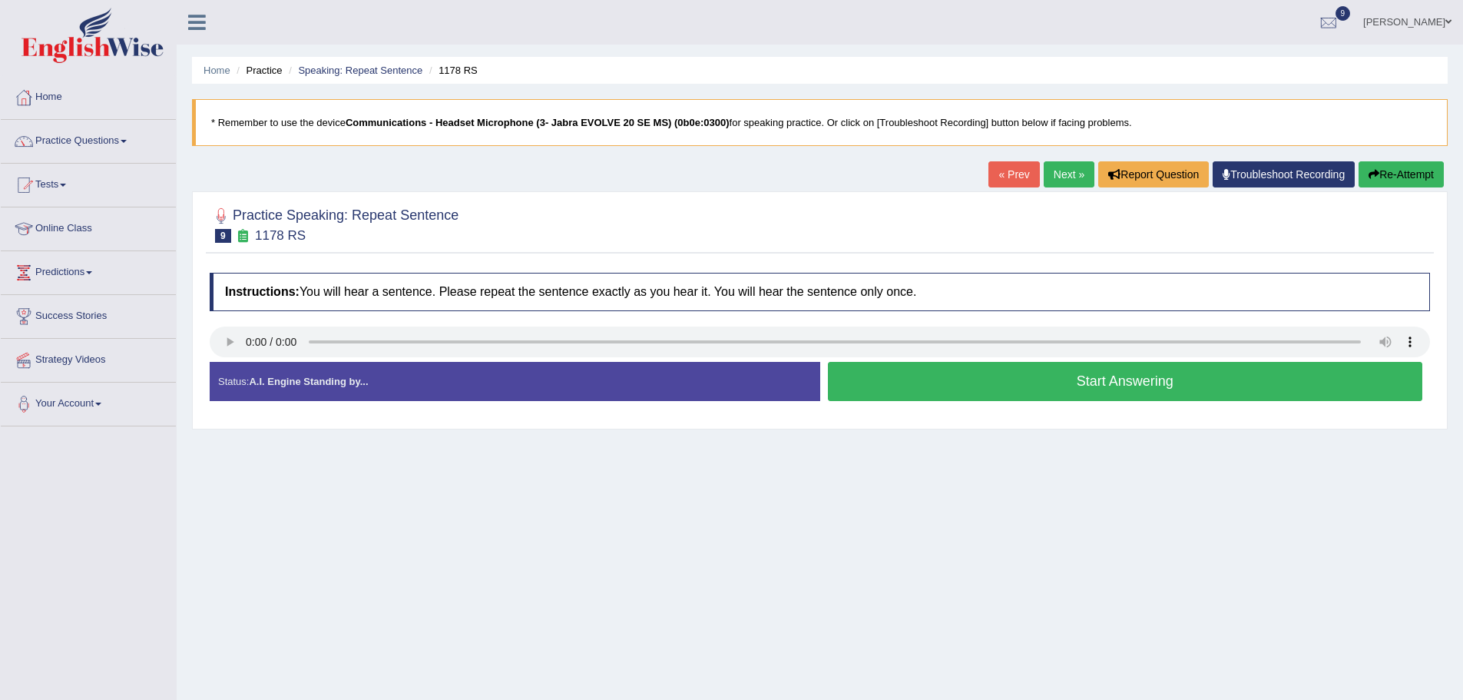
click at [1244, 377] on button "Start Answering" at bounding box center [1125, 381] width 595 height 39
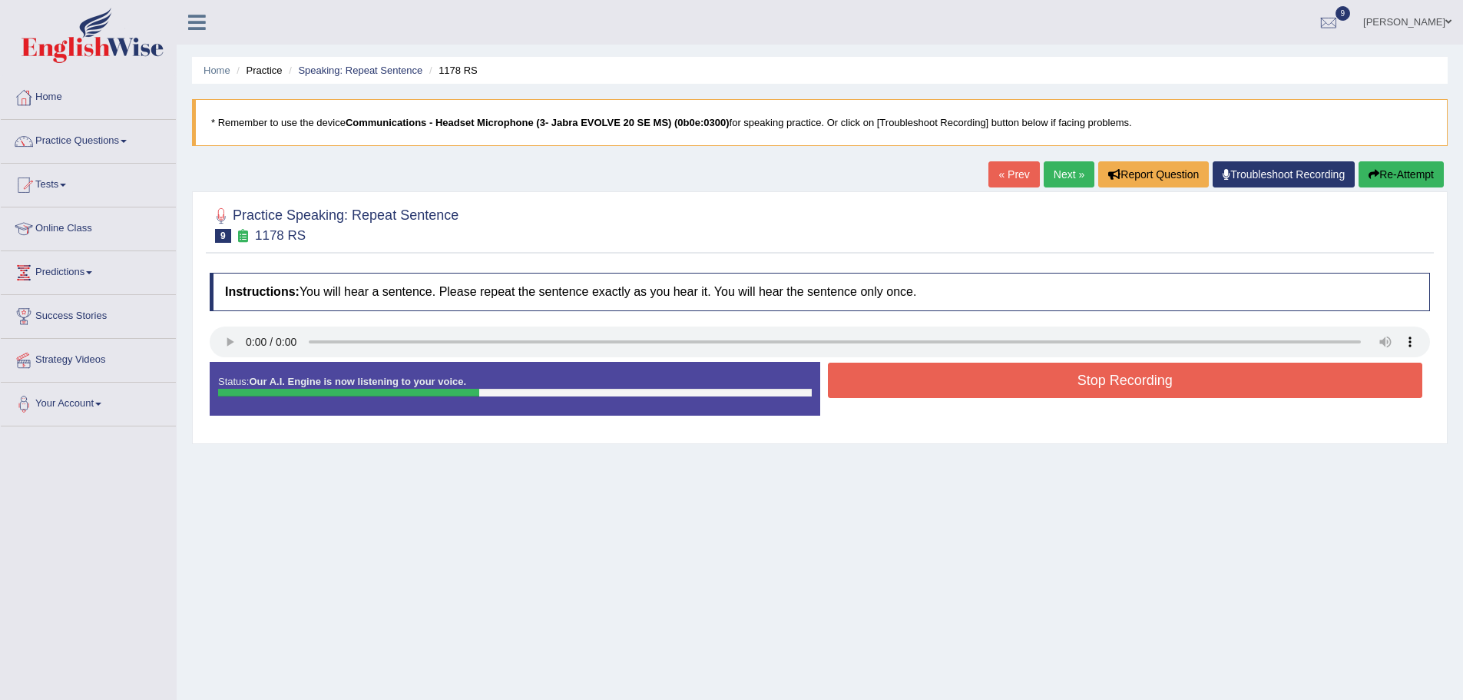
click at [1244, 377] on button "Stop Recording" at bounding box center [1125, 379] width 595 height 35
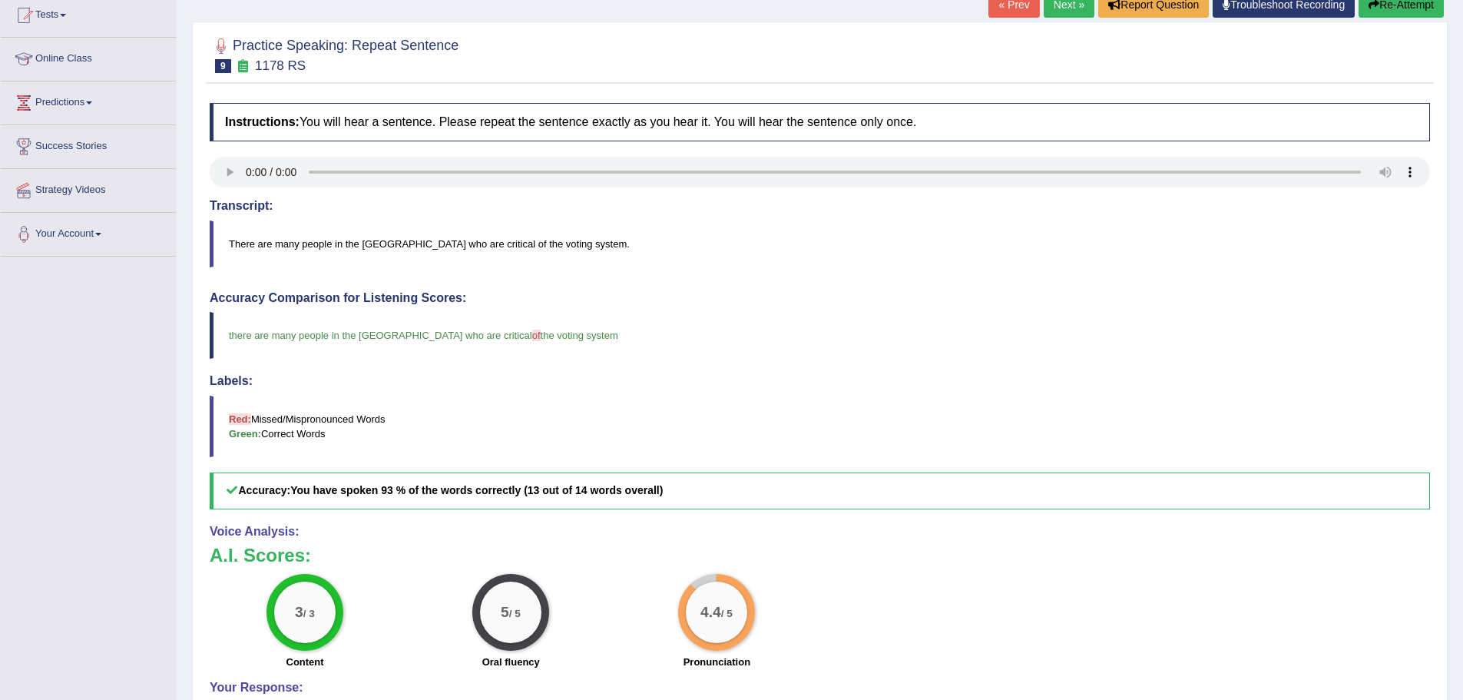
scroll to position [171, 0]
